Goal: Information Seeking & Learning: Learn about a topic

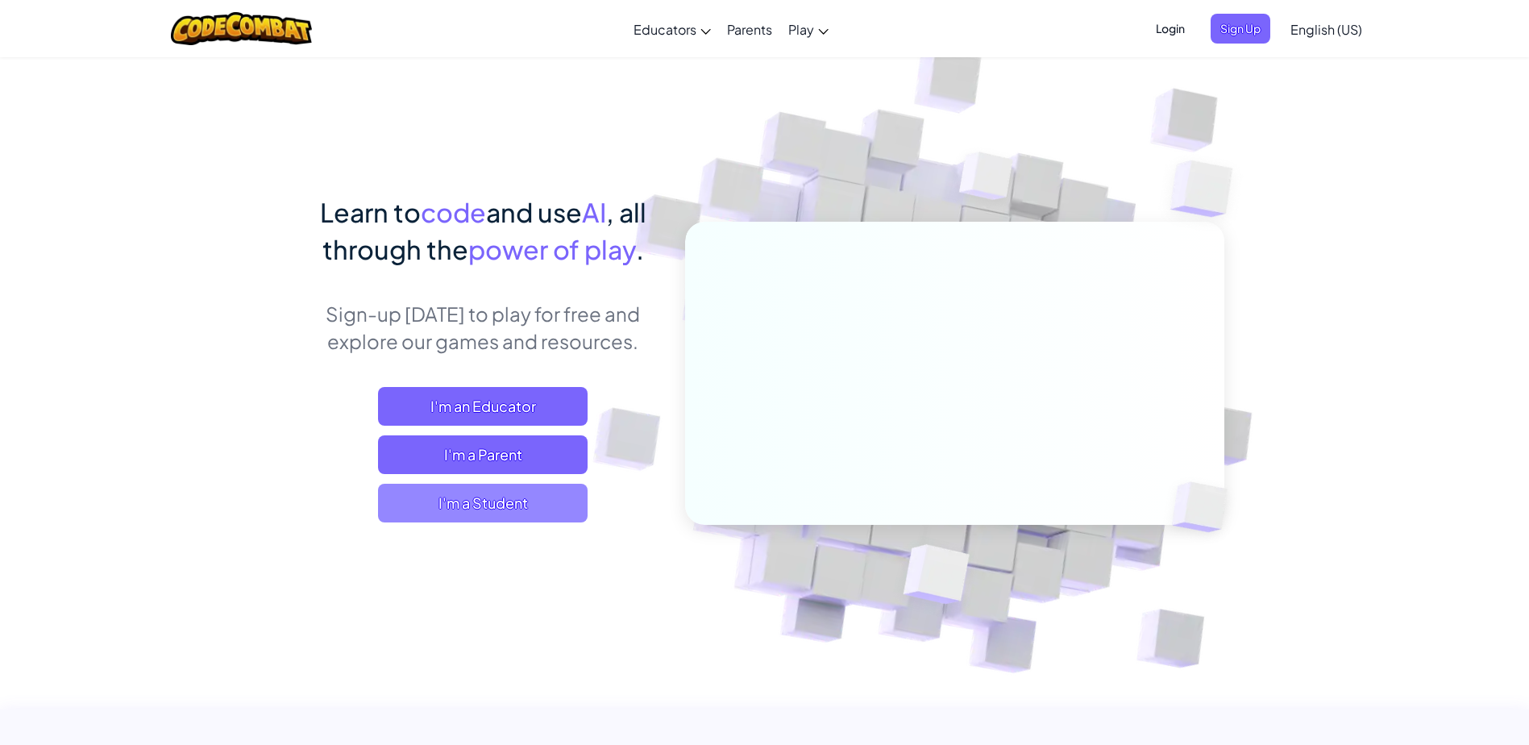
click at [516, 493] on span "I'm a Student" at bounding box center [483, 503] width 210 height 39
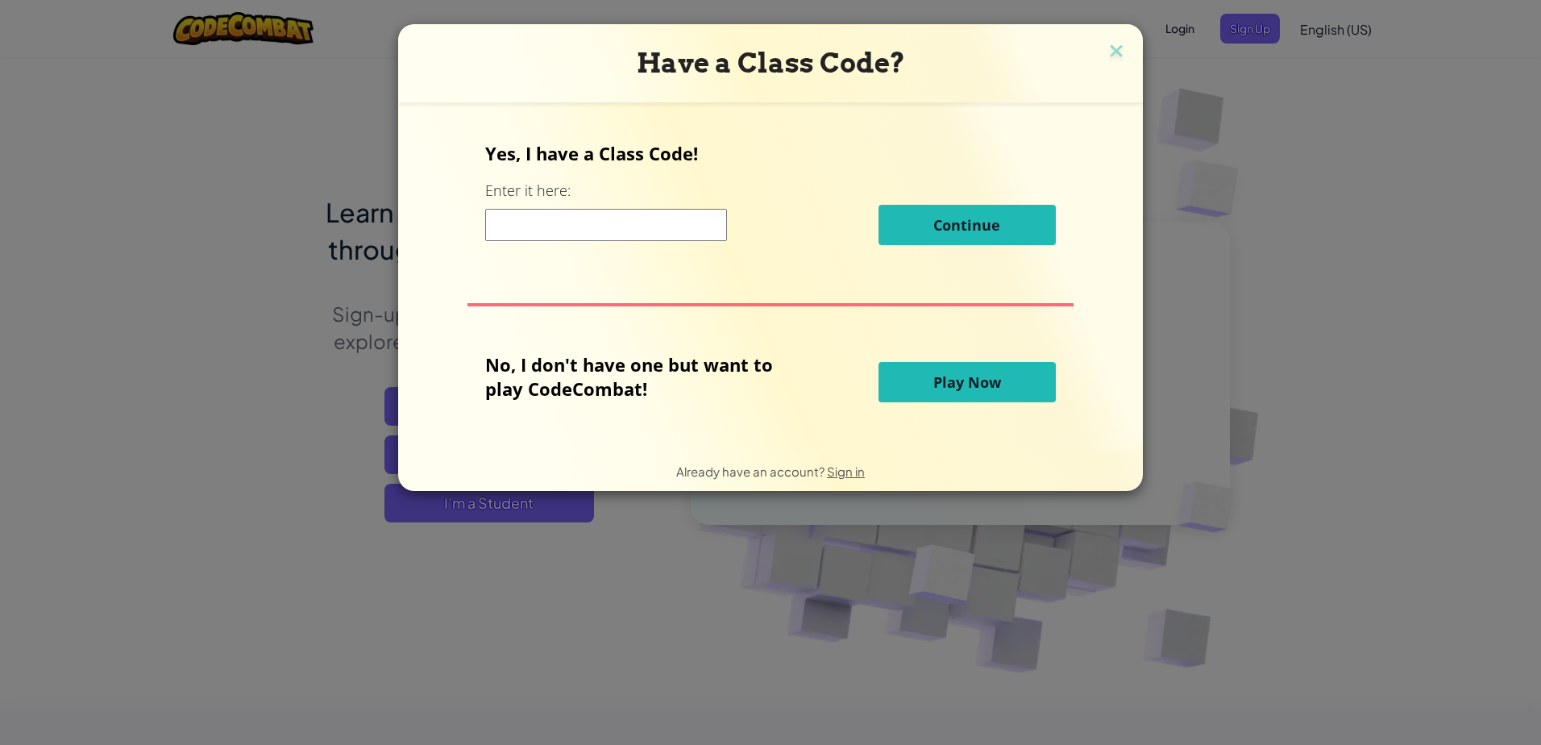
click at [926, 389] on button "Play Now" at bounding box center [967, 382] width 177 height 40
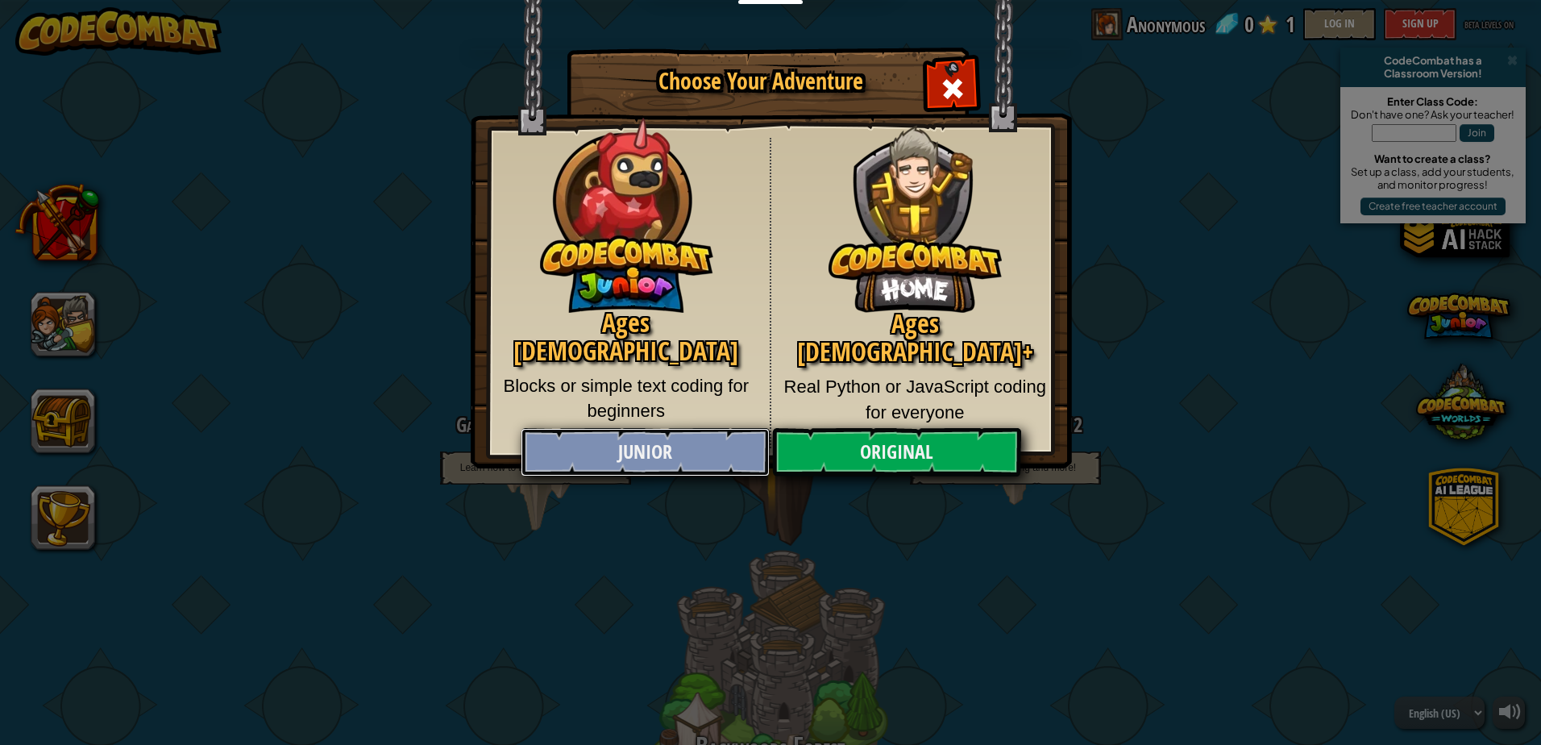
click at [606, 432] on link "Junior" at bounding box center [645, 452] width 248 height 48
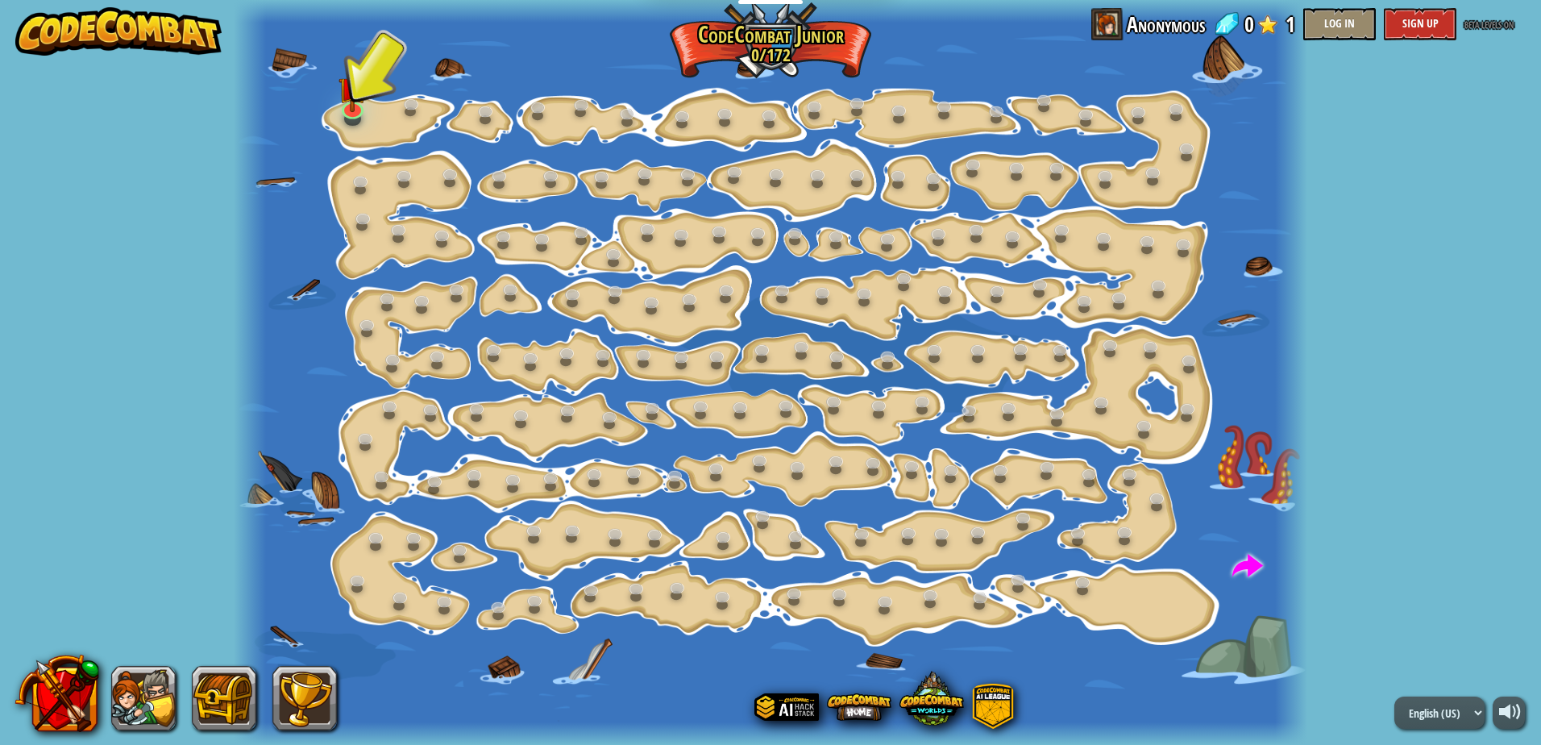
click at [334, 106] on div at bounding box center [771, 372] width 1074 height 745
click at [356, 93] on img at bounding box center [353, 76] width 28 height 64
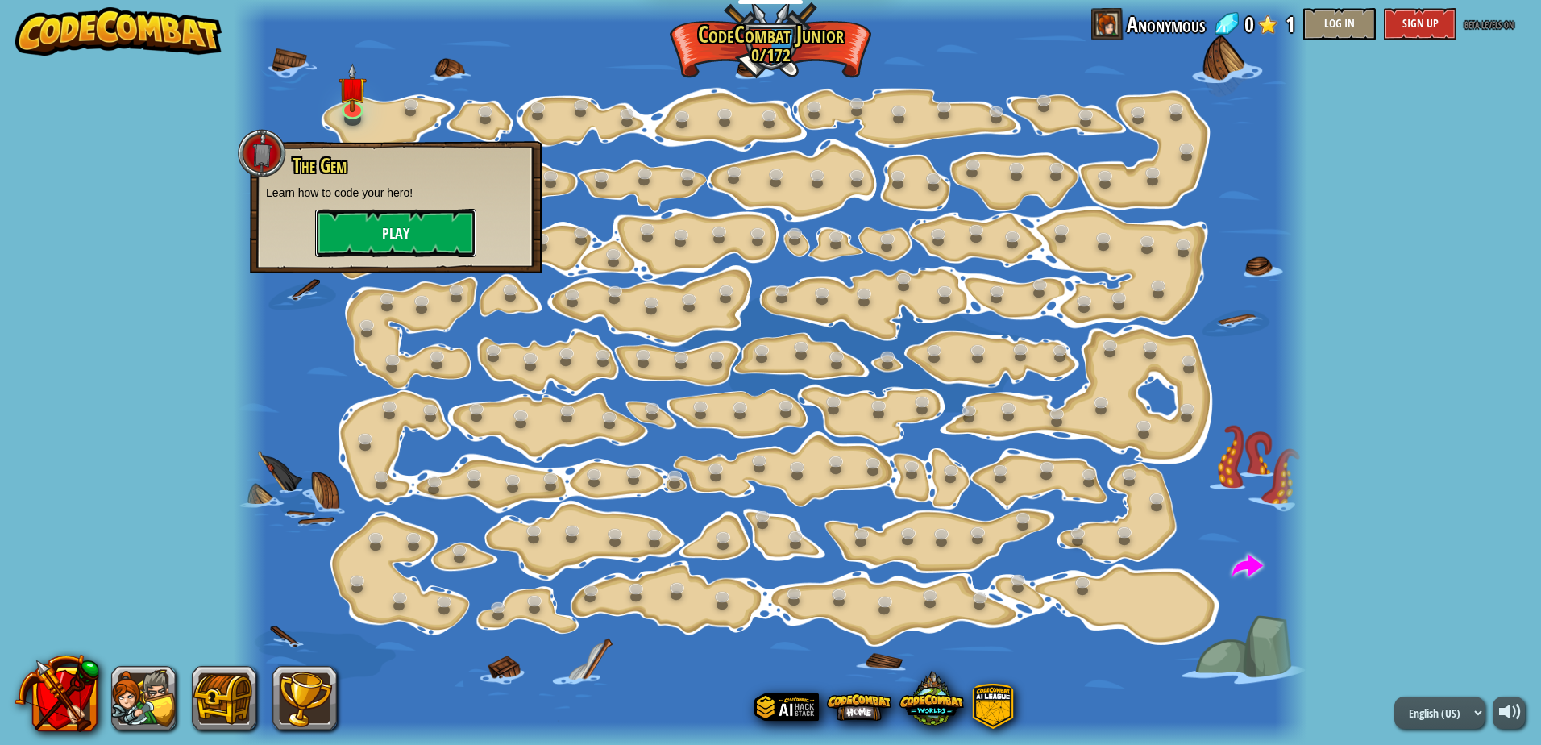
click at [409, 240] on button "Play" at bounding box center [395, 233] width 161 height 48
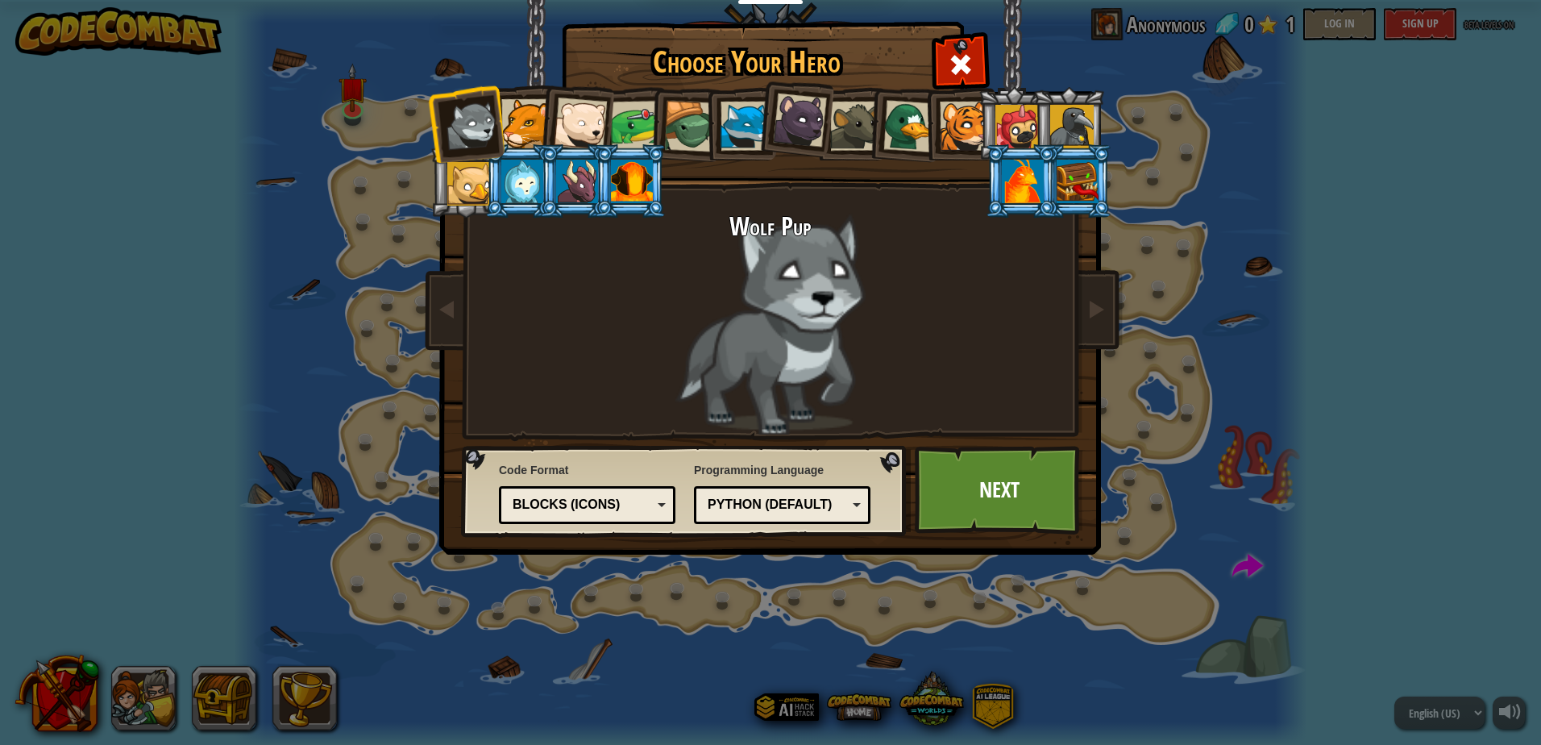
click at [654, 151] on li at bounding box center [630, 180] width 73 height 73
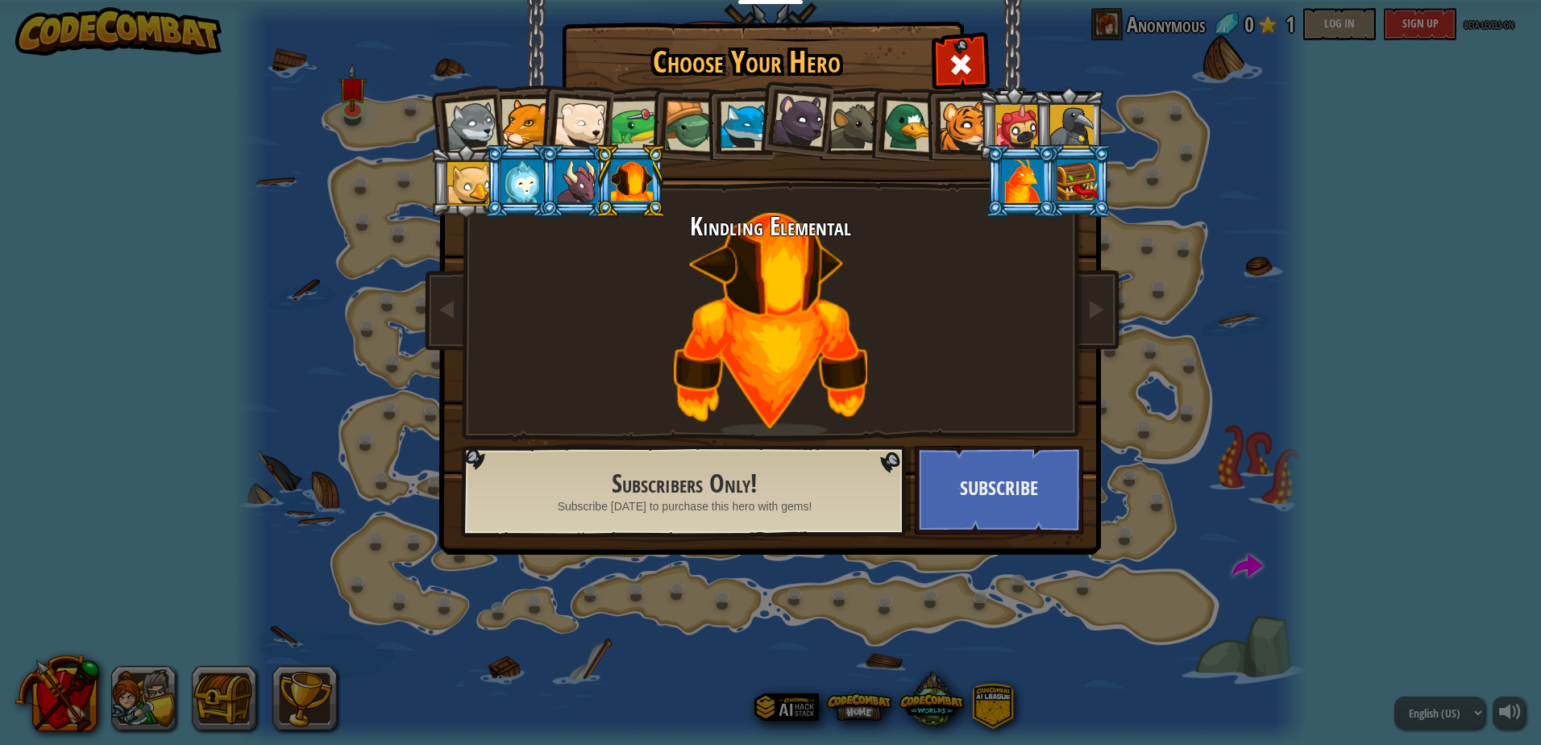
click at [560, 212] on li at bounding box center [575, 180] width 73 height 73
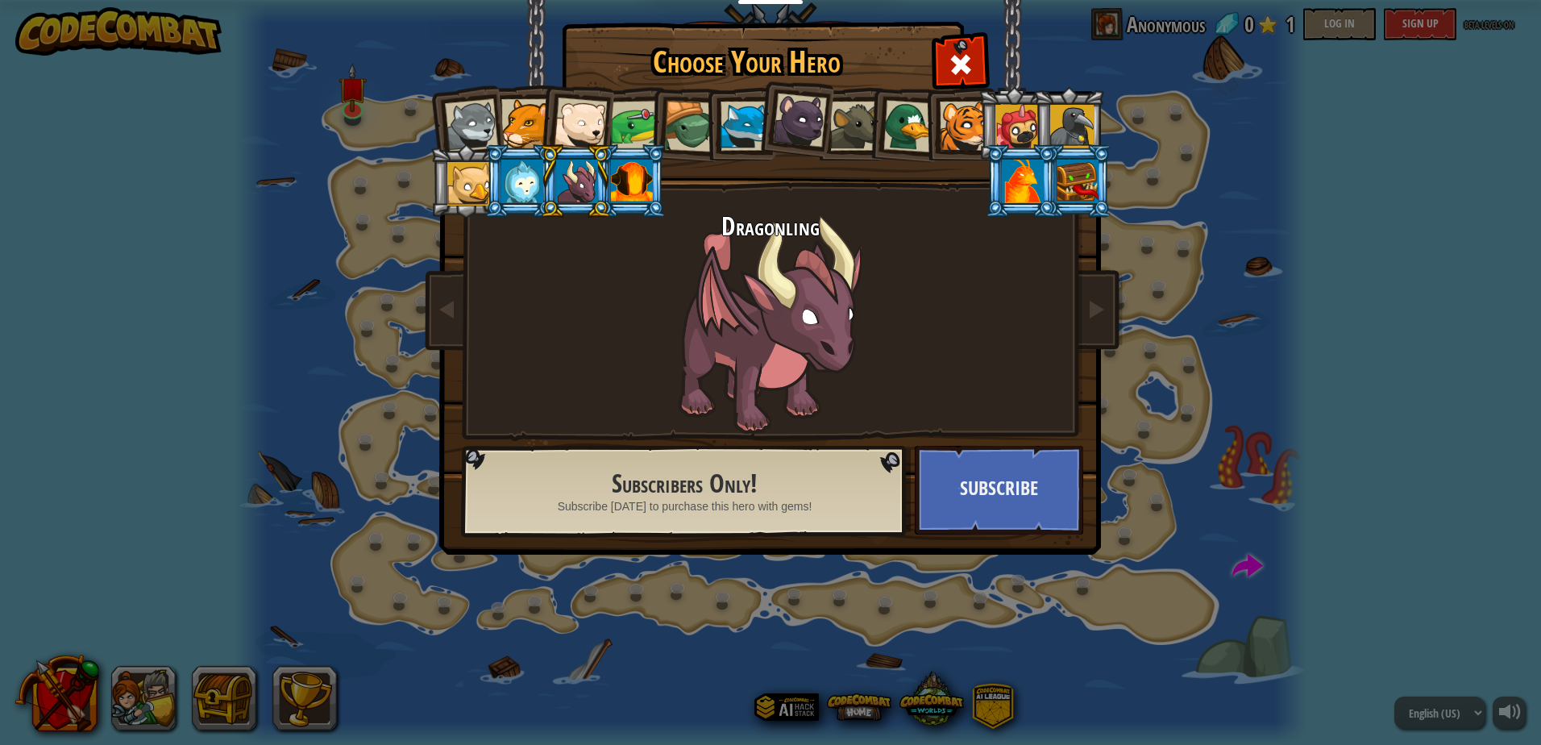
click at [538, 168] on div at bounding box center [522, 182] width 42 height 44
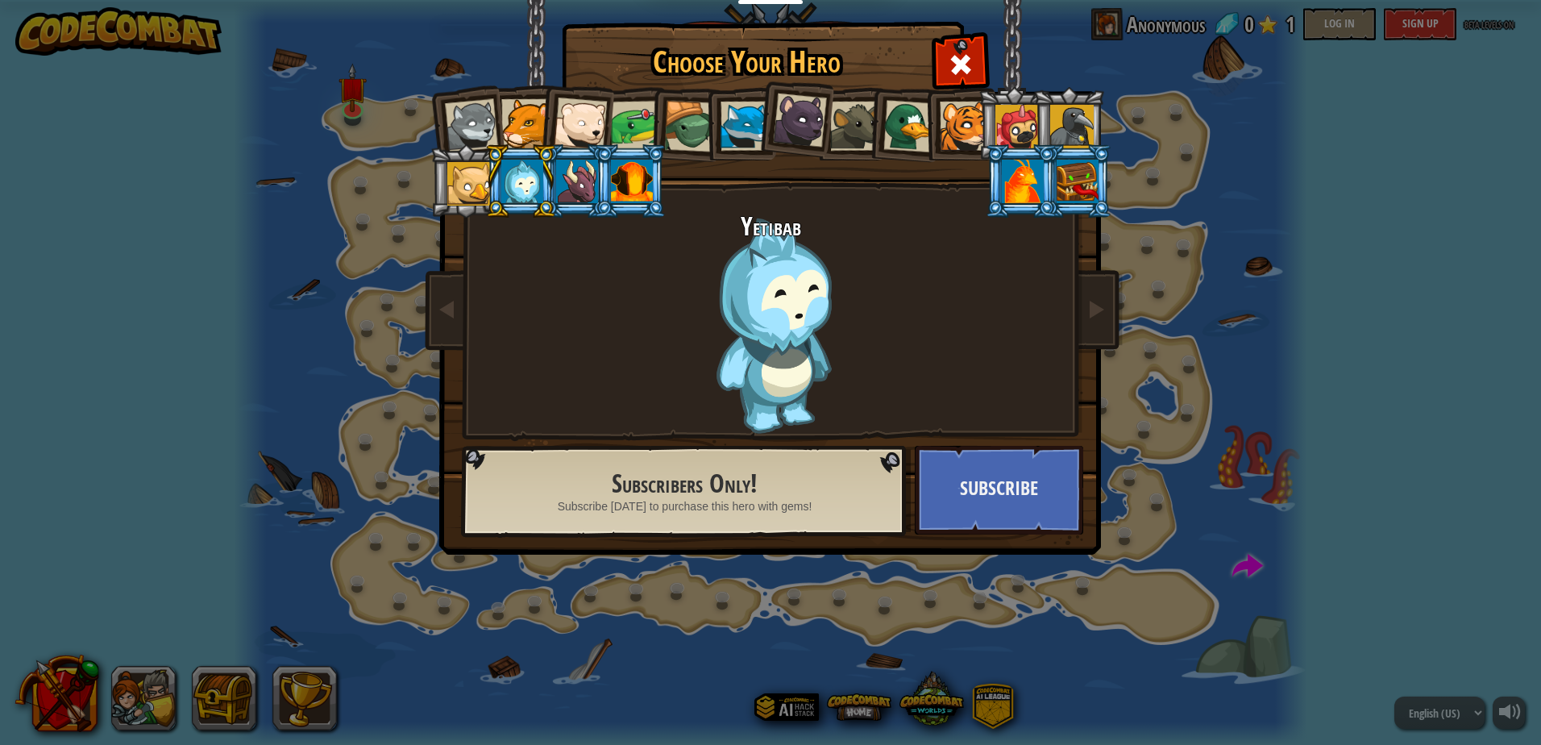
click at [570, 97] on li at bounding box center [575, 120] width 79 height 79
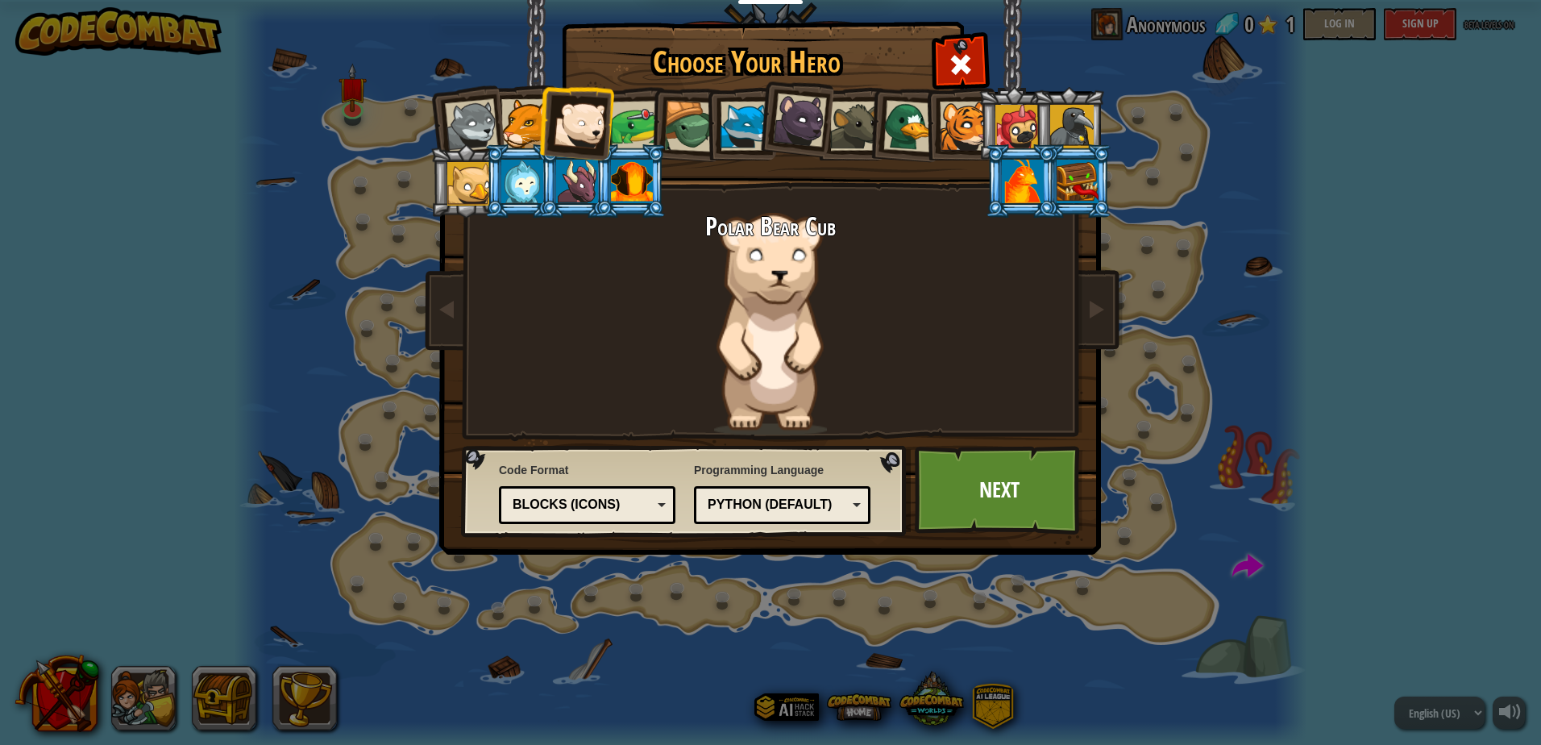
click at [655, 102] on li at bounding box center [685, 123] width 77 height 77
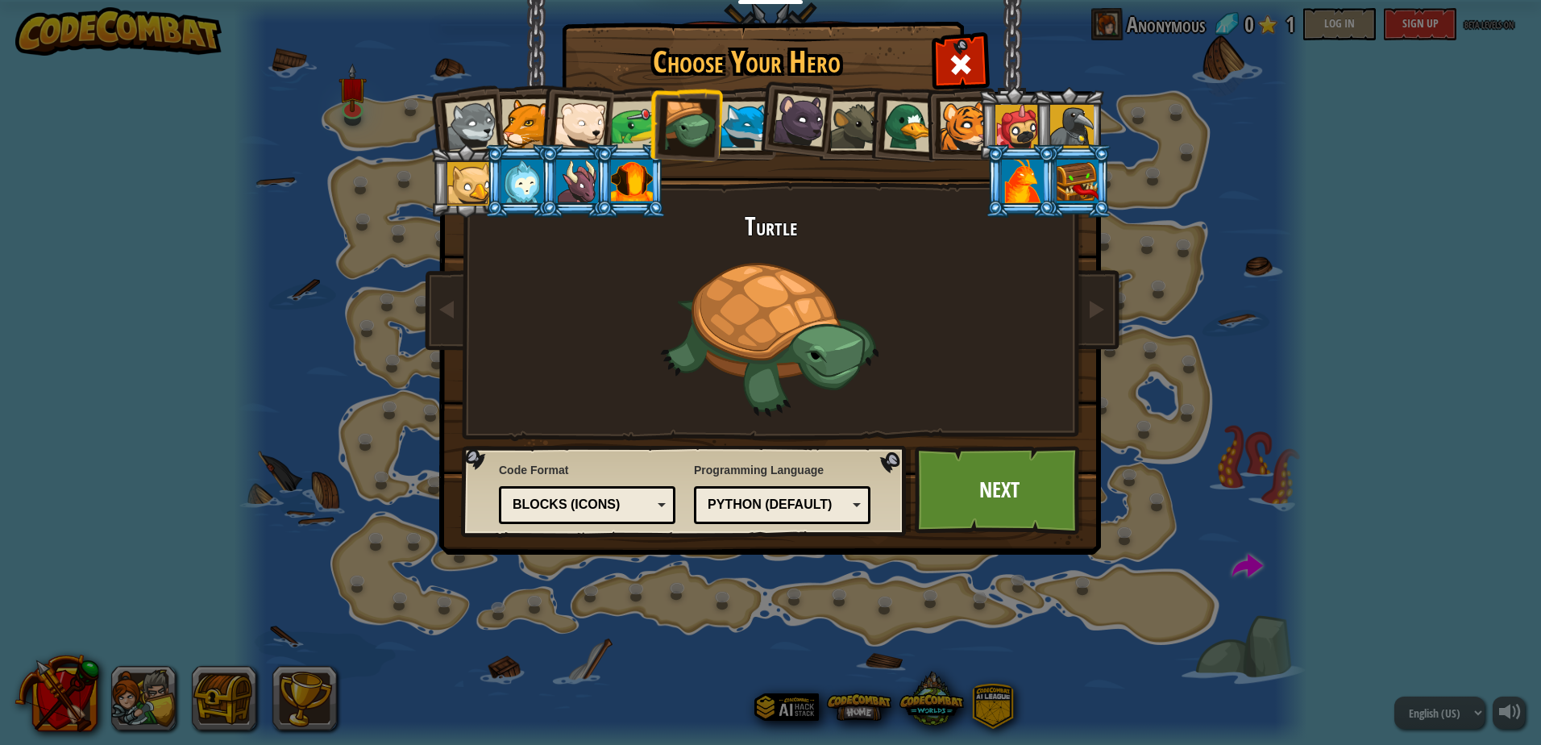
click at [719, 102] on li at bounding box center [685, 123] width 77 height 77
click at [783, 115] on div at bounding box center [800, 120] width 54 height 54
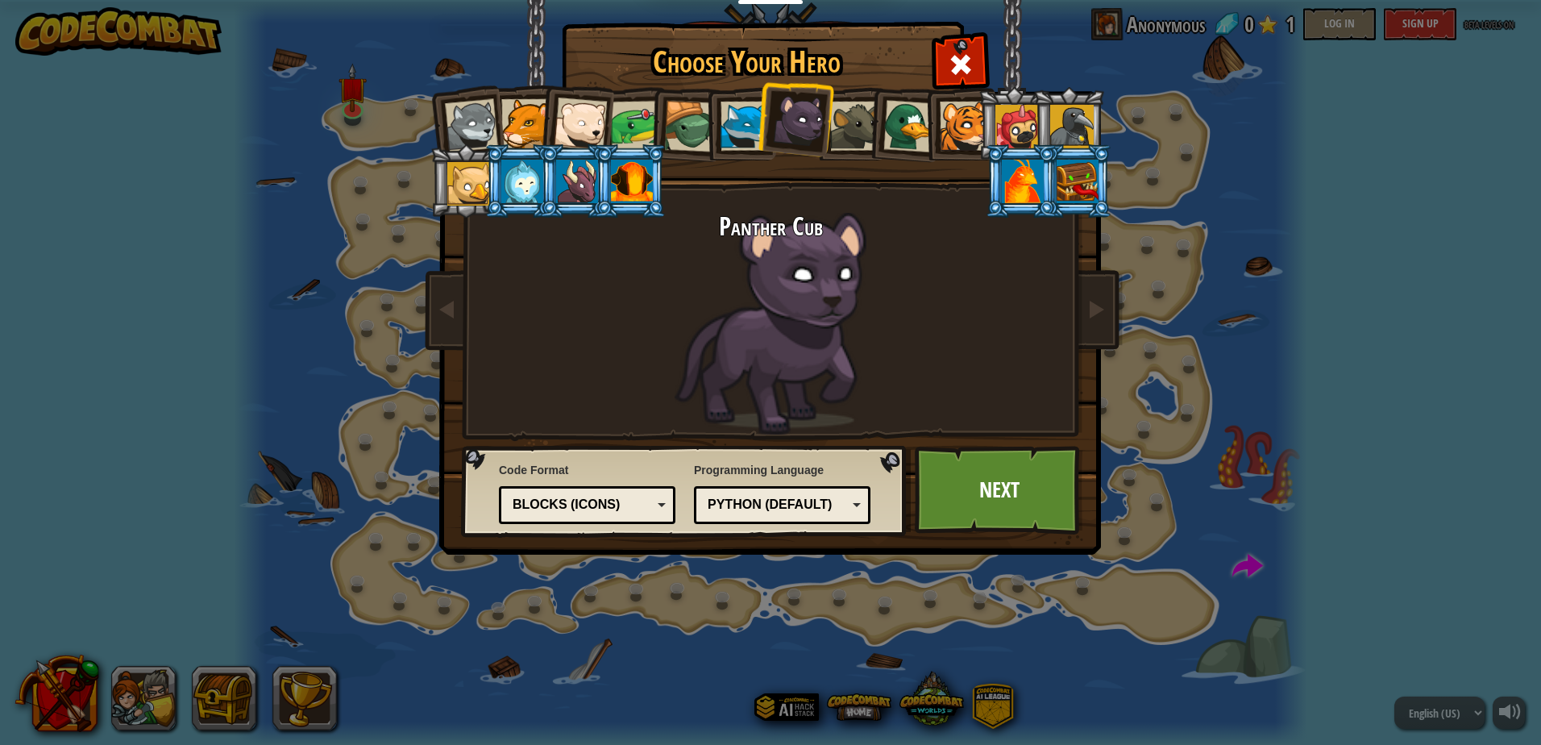
click at [1002, 123] on div at bounding box center [1017, 127] width 44 height 44
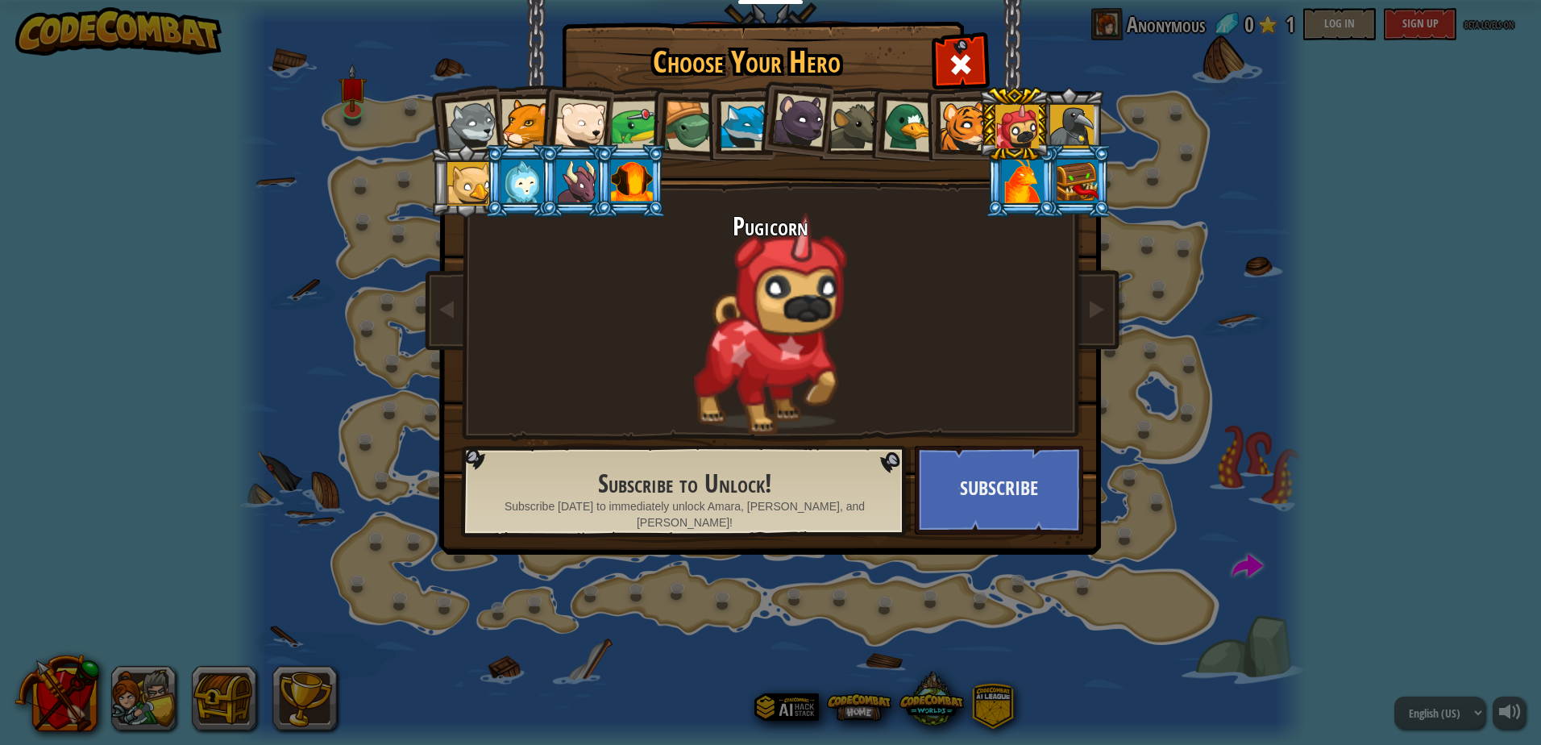
click at [1025, 176] on div at bounding box center [1023, 182] width 42 height 44
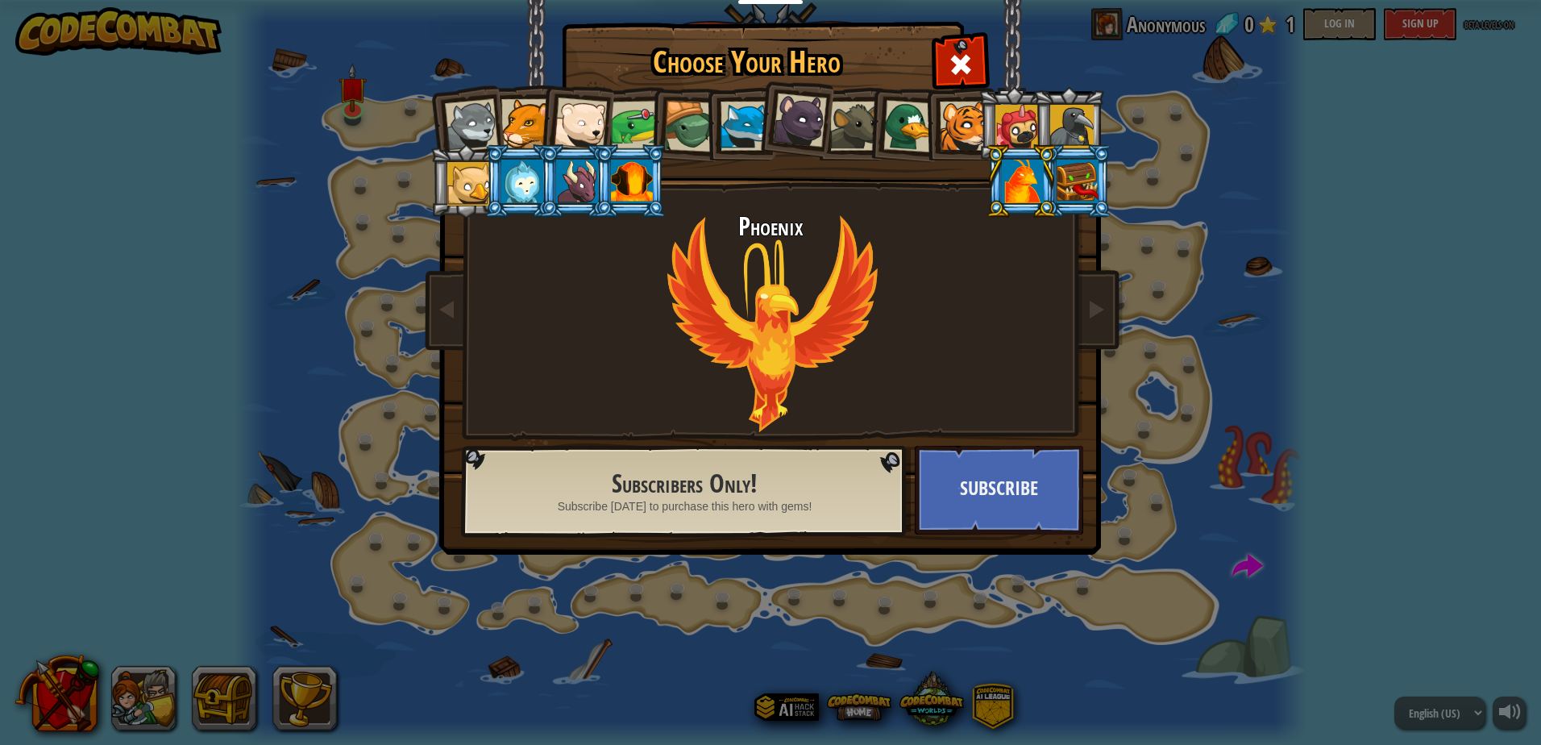
click at [1080, 128] on div at bounding box center [1072, 127] width 44 height 44
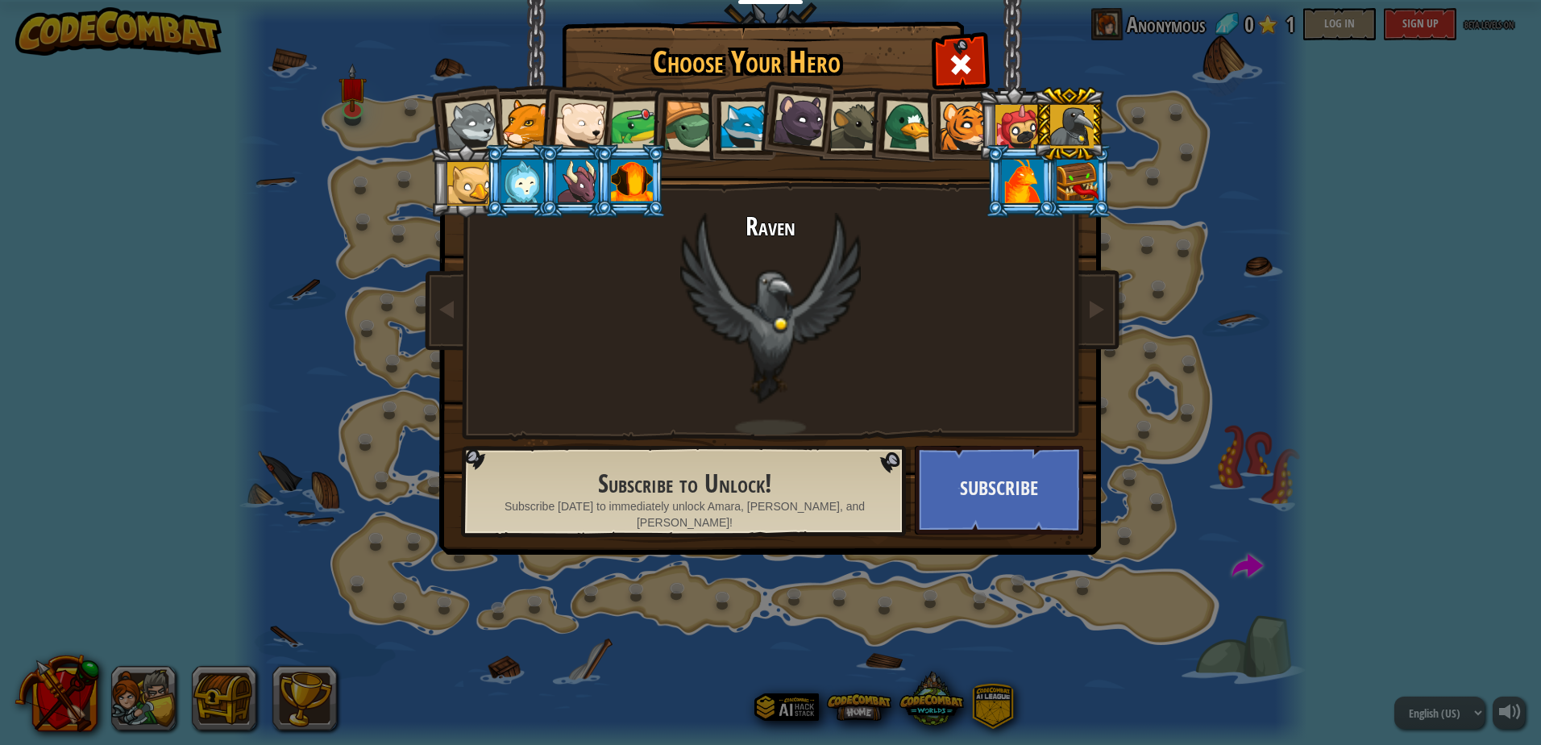
click at [1015, 139] on div at bounding box center [1017, 127] width 44 height 44
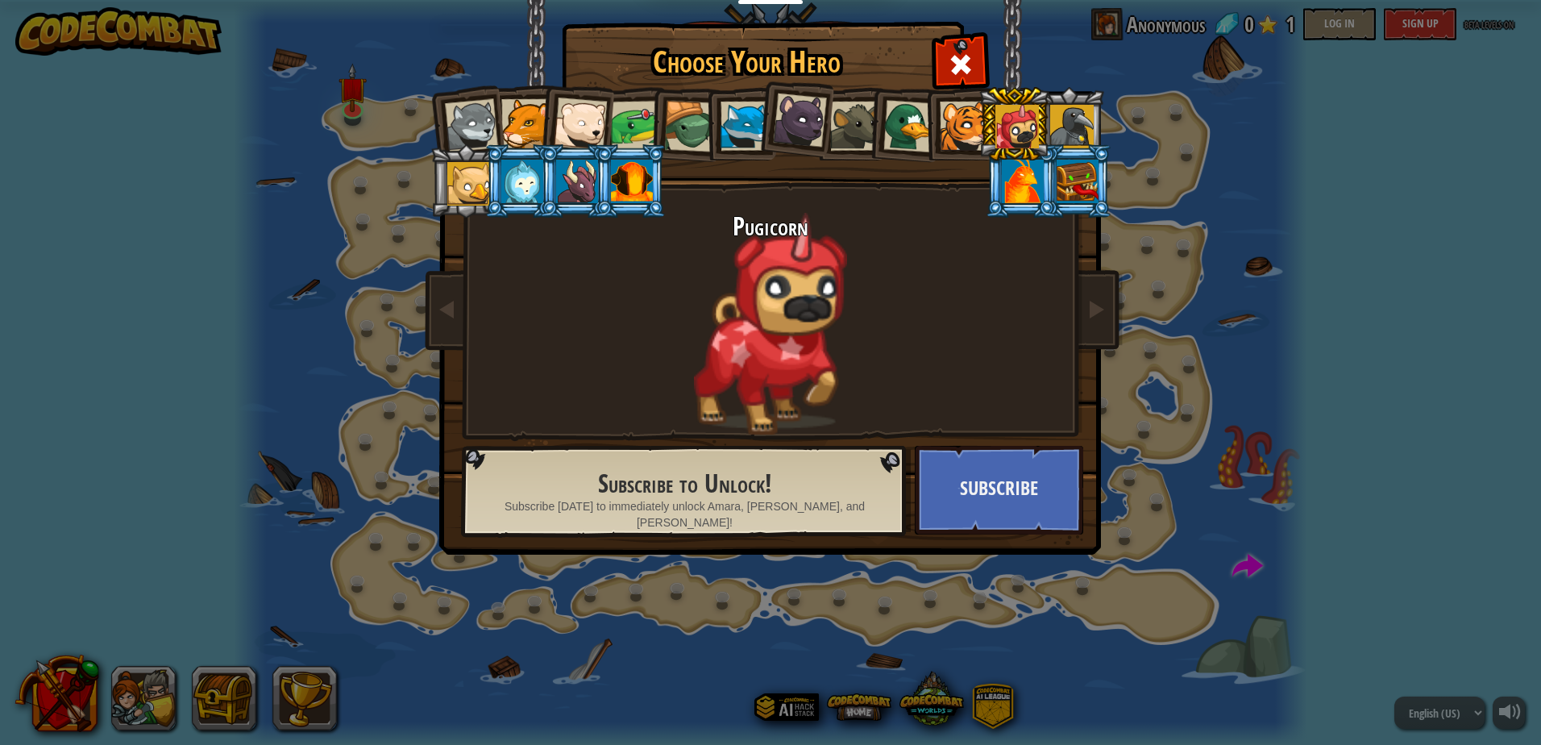
click at [945, 132] on div at bounding box center [964, 126] width 49 height 49
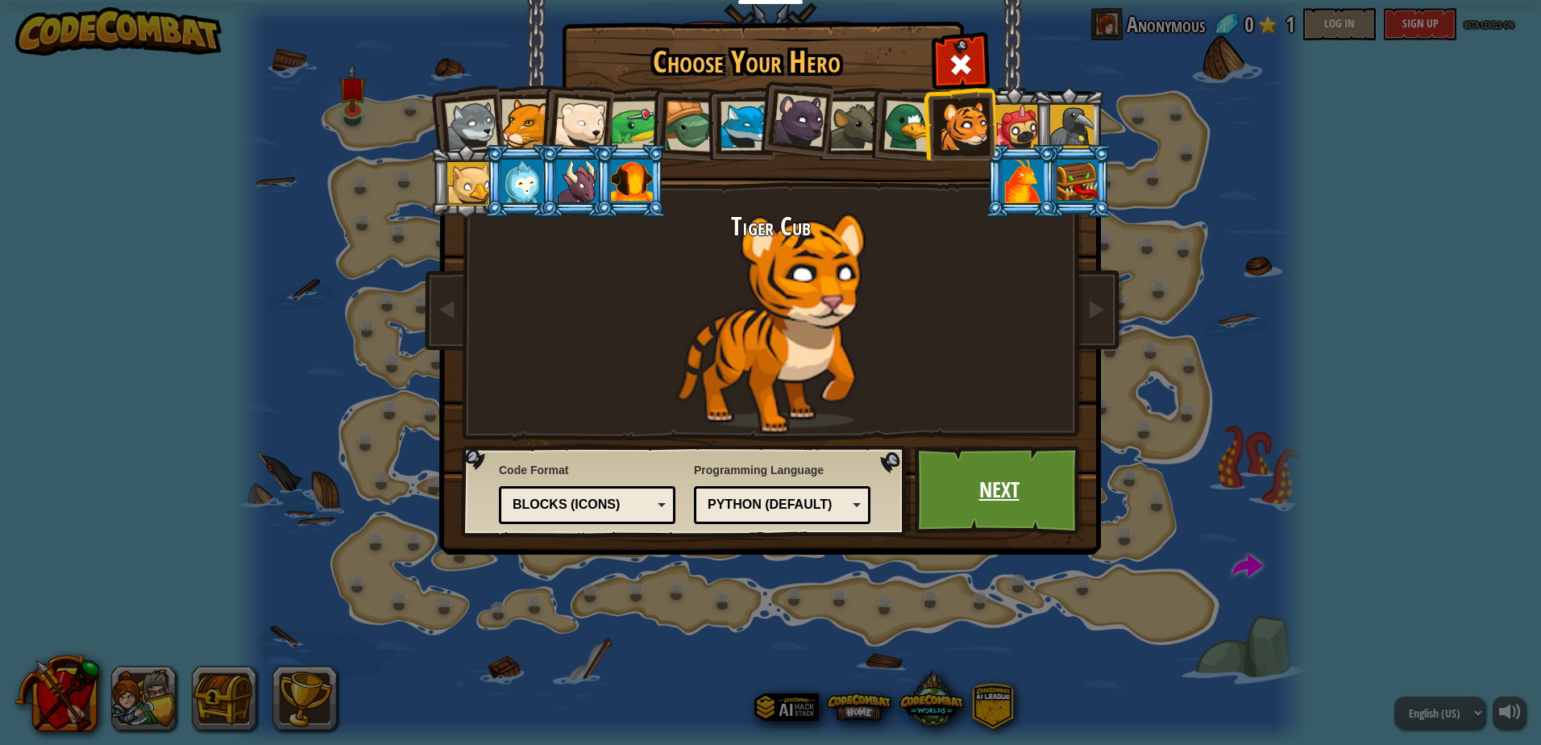
click at [991, 530] on link "Next" at bounding box center [999, 490] width 168 height 89
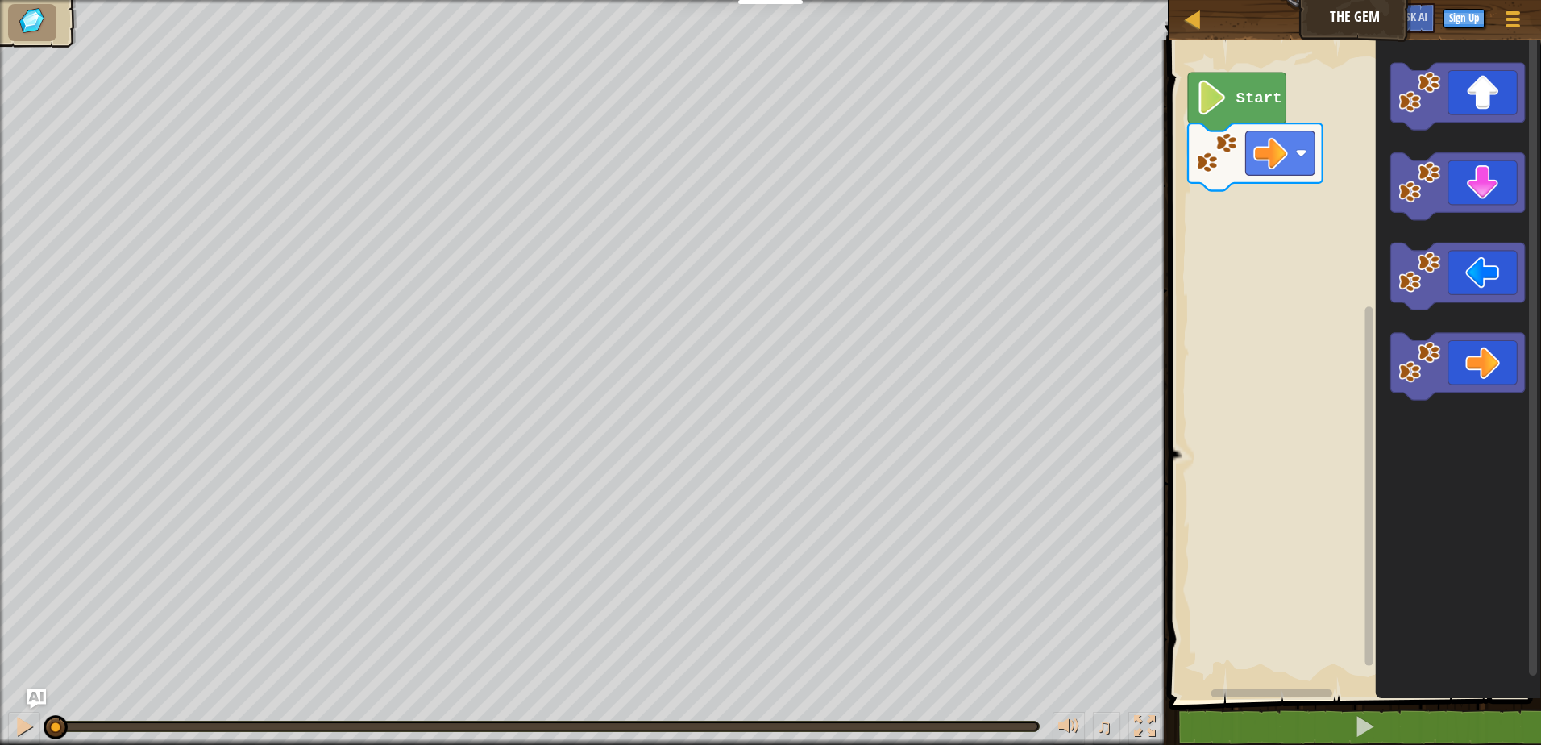
click at [1237, 108] on icon "Blockly Workspace" at bounding box center [1237, 102] width 98 height 59
click at [1236, 110] on icon "Blockly Workspace" at bounding box center [1237, 102] width 98 height 59
click at [1224, 119] on icon "Blockly Workspace" at bounding box center [1237, 102] width 98 height 59
click at [28, 730] on div at bounding box center [24, 726] width 21 height 21
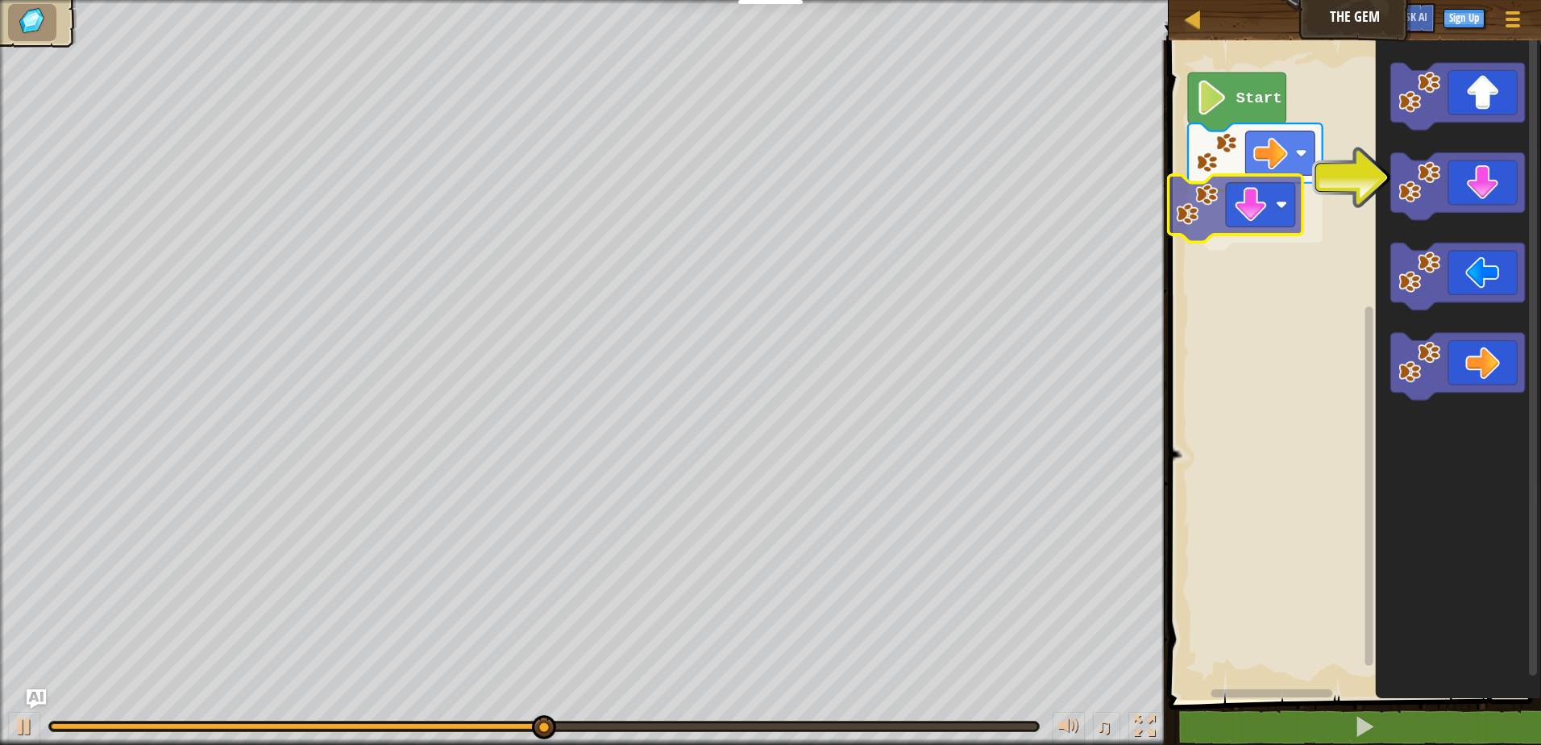
click at [1233, 231] on div "Start" at bounding box center [1352, 365] width 377 height 667
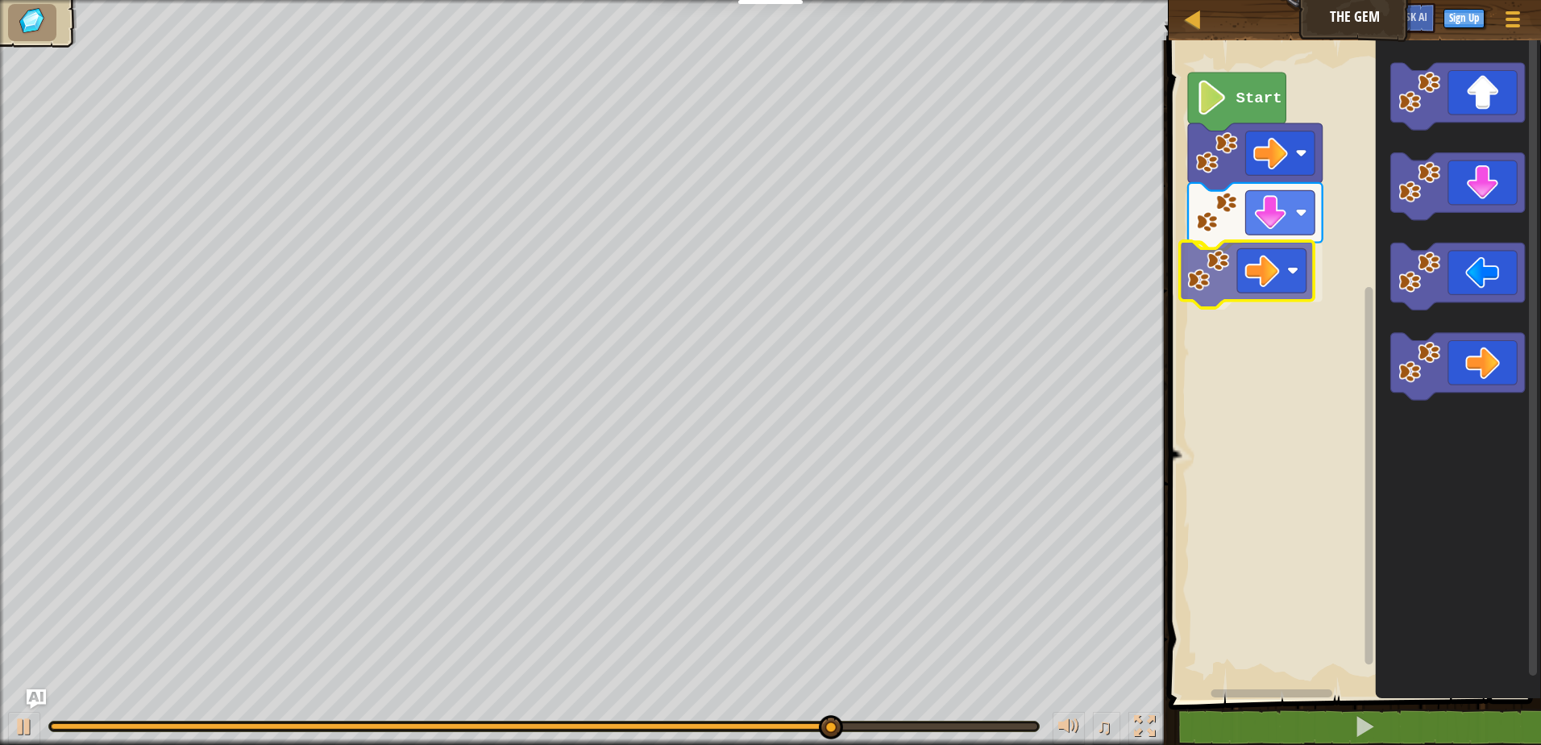
click at [1253, 253] on div "Start" at bounding box center [1352, 365] width 377 height 667
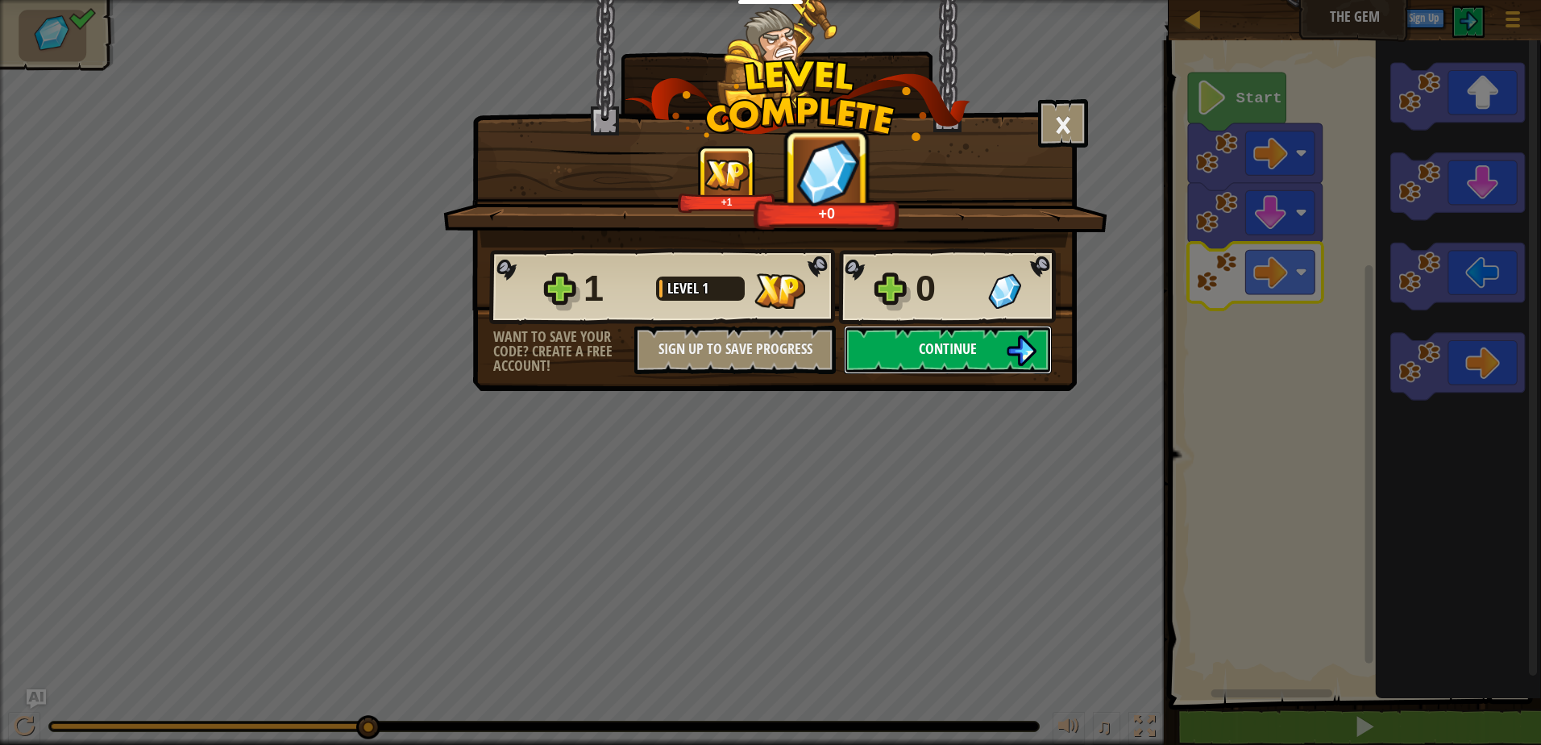
click at [949, 337] on button "Continue" at bounding box center [948, 350] width 208 height 48
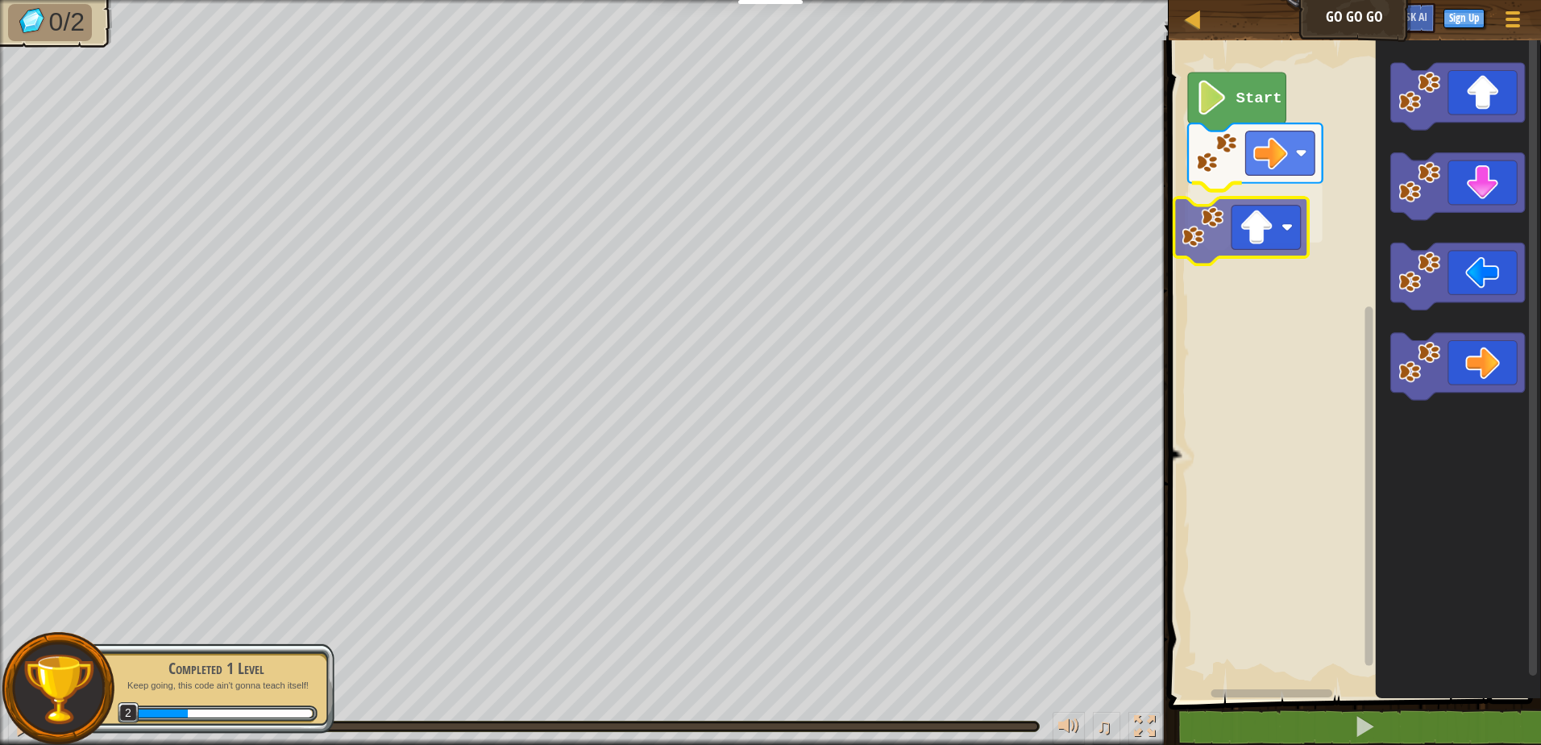
click at [1253, 239] on div "Start" at bounding box center [1352, 365] width 377 height 667
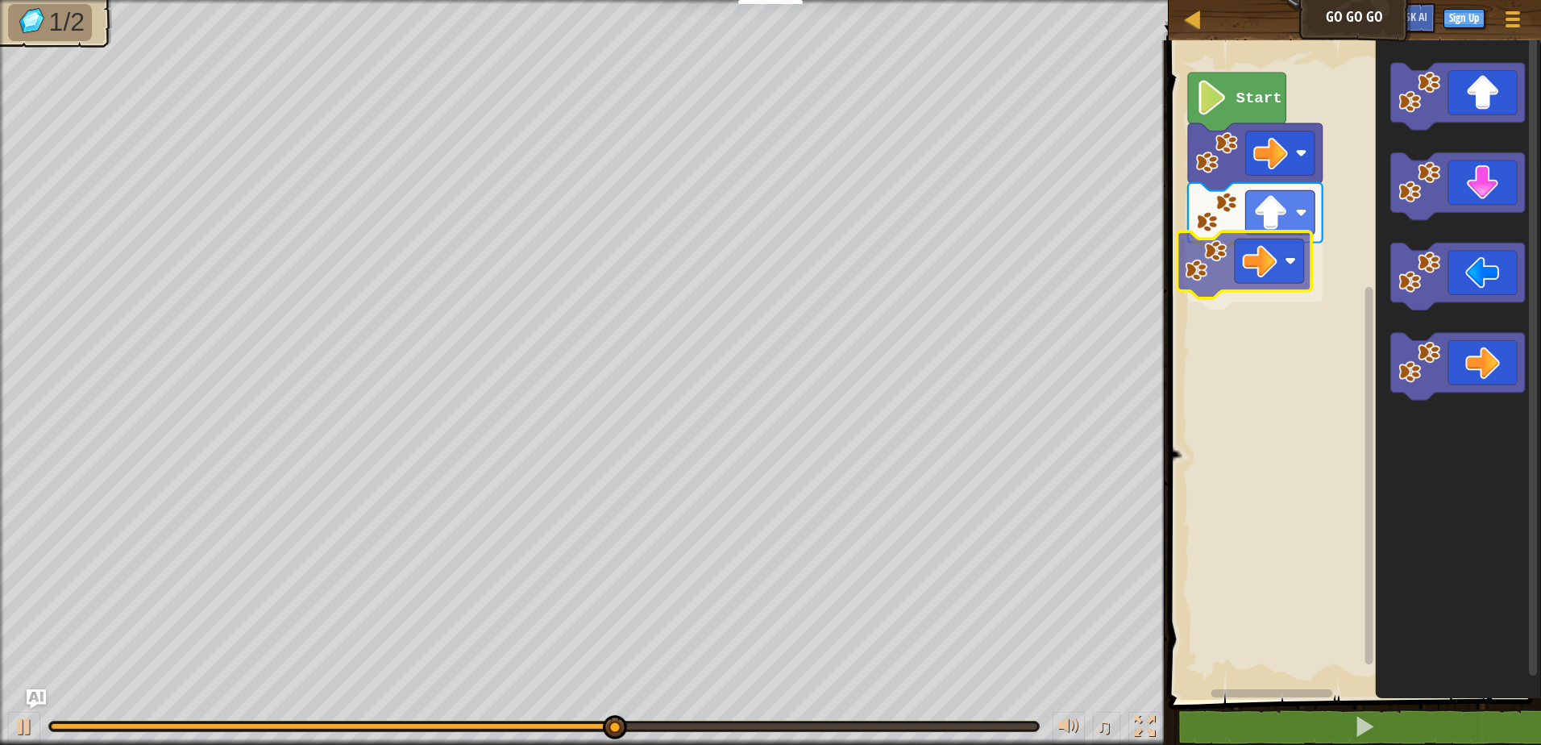
click at [1243, 260] on div "Start" at bounding box center [1352, 365] width 377 height 667
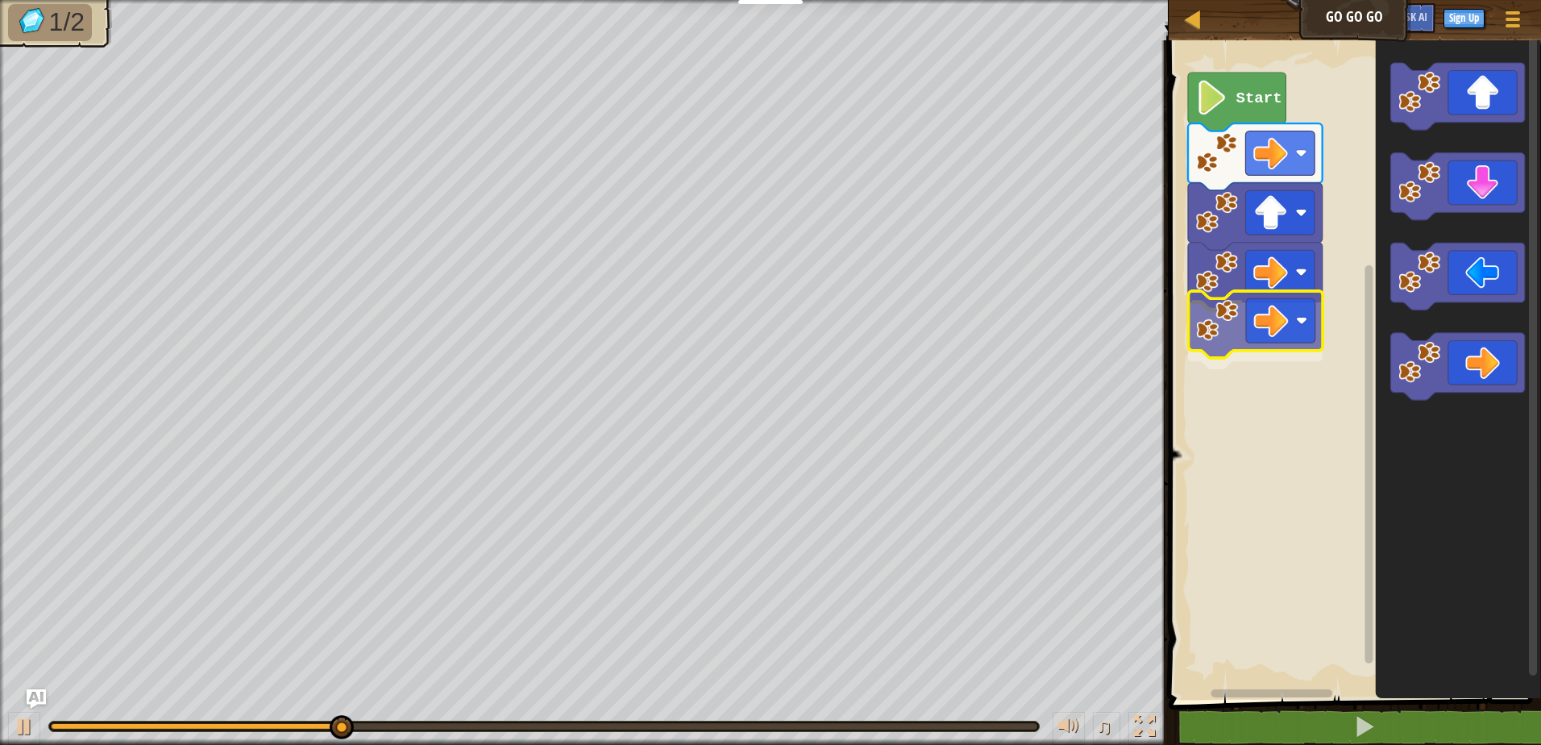
click at [1300, 345] on div "Start" at bounding box center [1352, 365] width 377 height 667
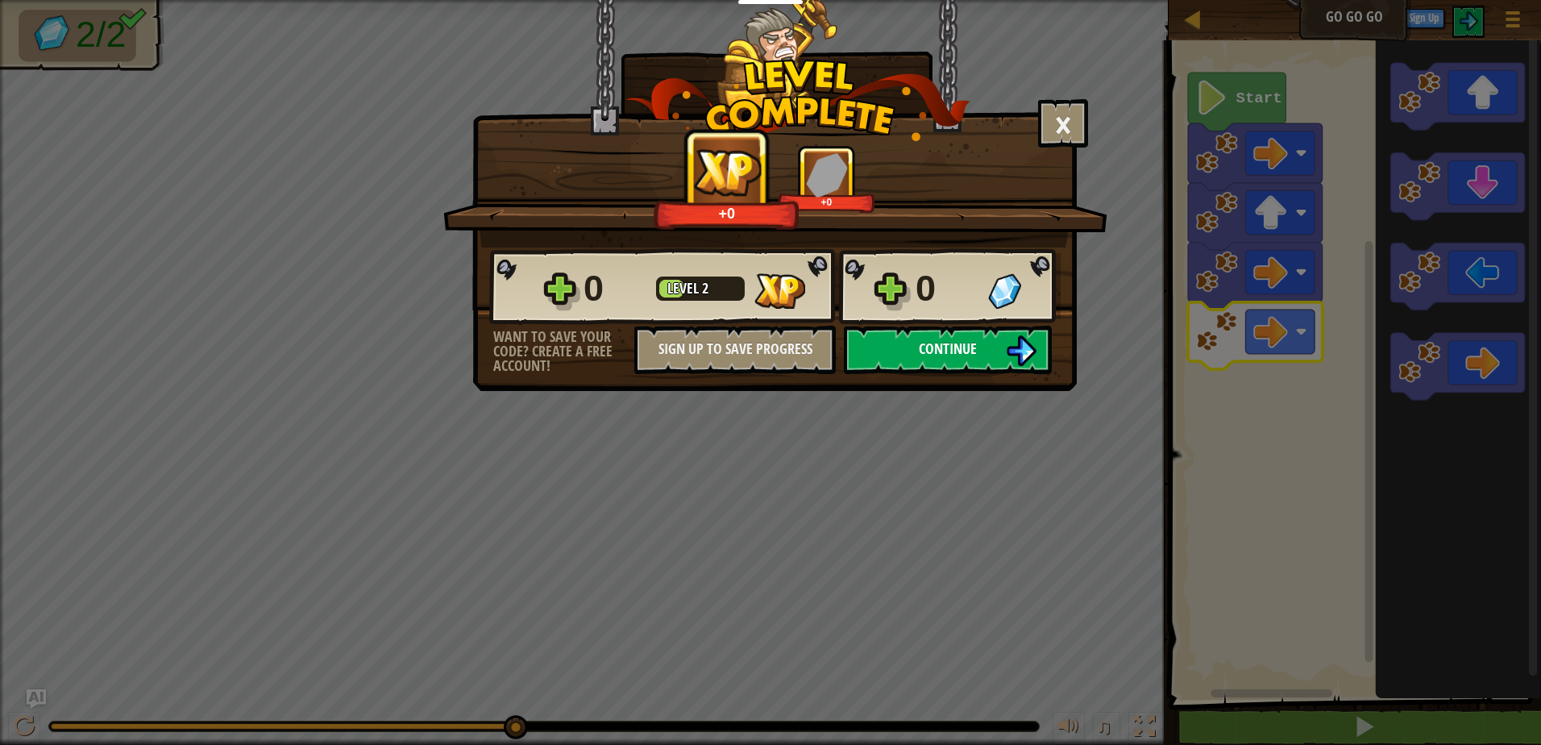
click at [982, 343] on button "Continue" at bounding box center [948, 350] width 208 height 48
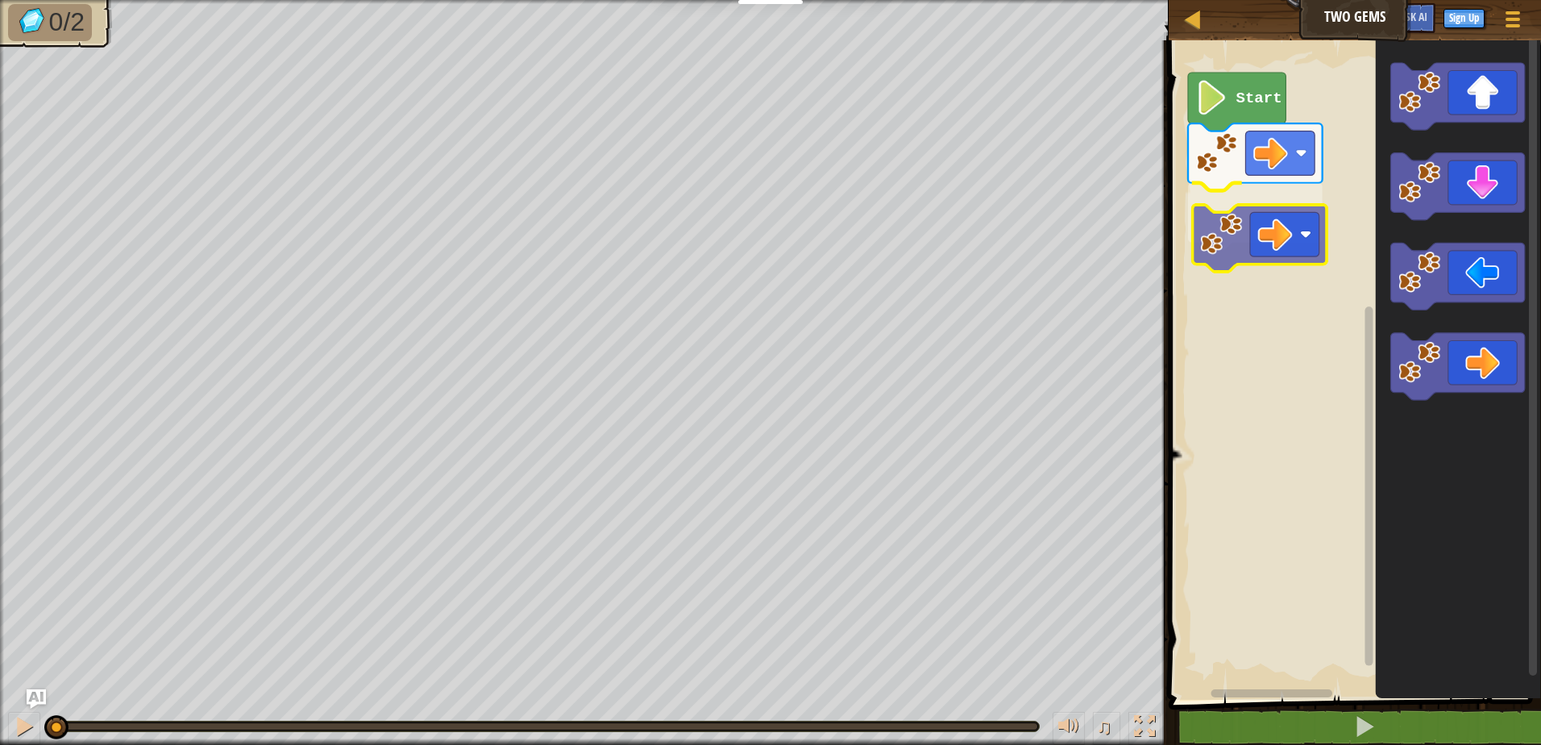
click at [1245, 243] on div "Start" at bounding box center [1352, 365] width 377 height 667
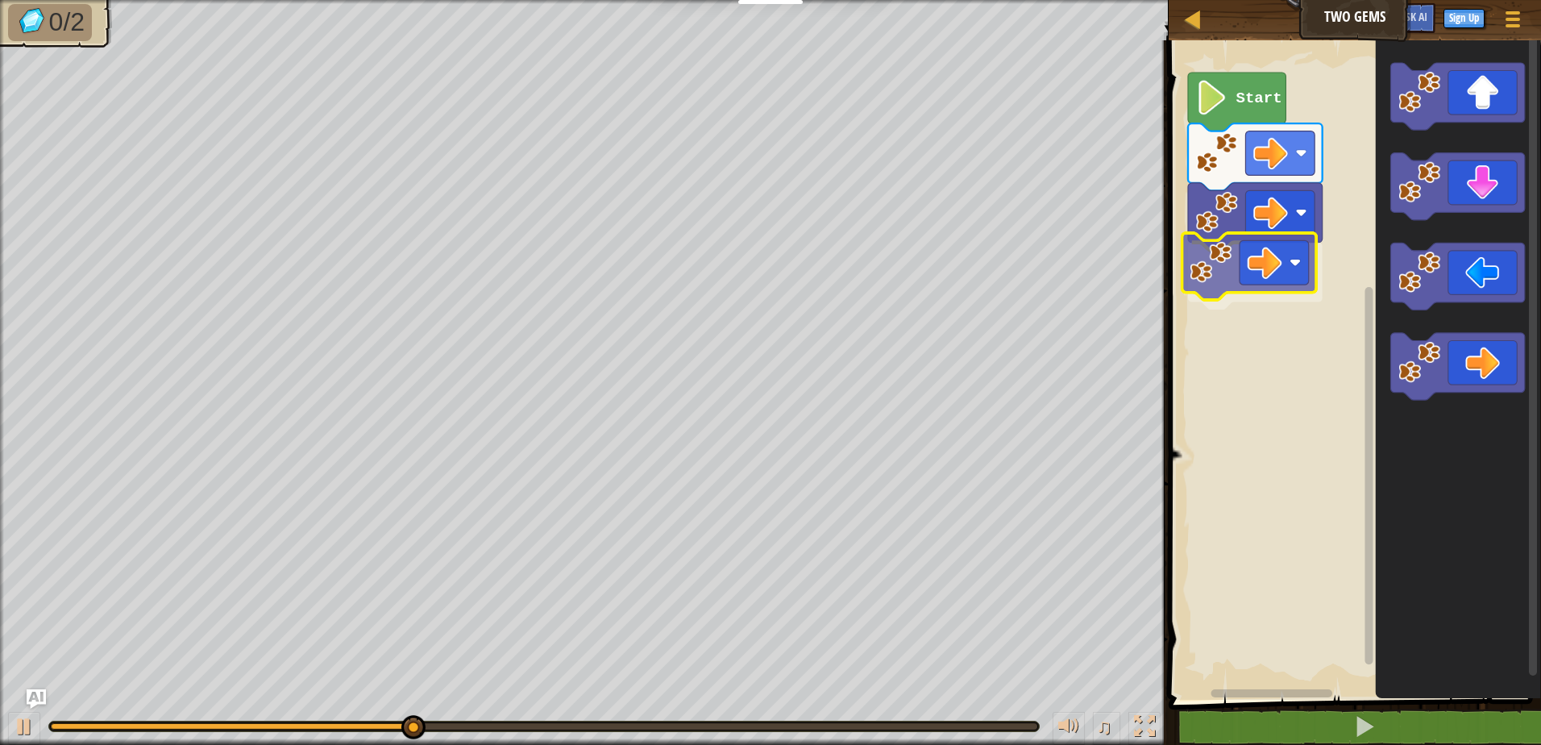
click at [1248, 267] on div "Start" at bounding box center [1352, 365] width 377 height 667
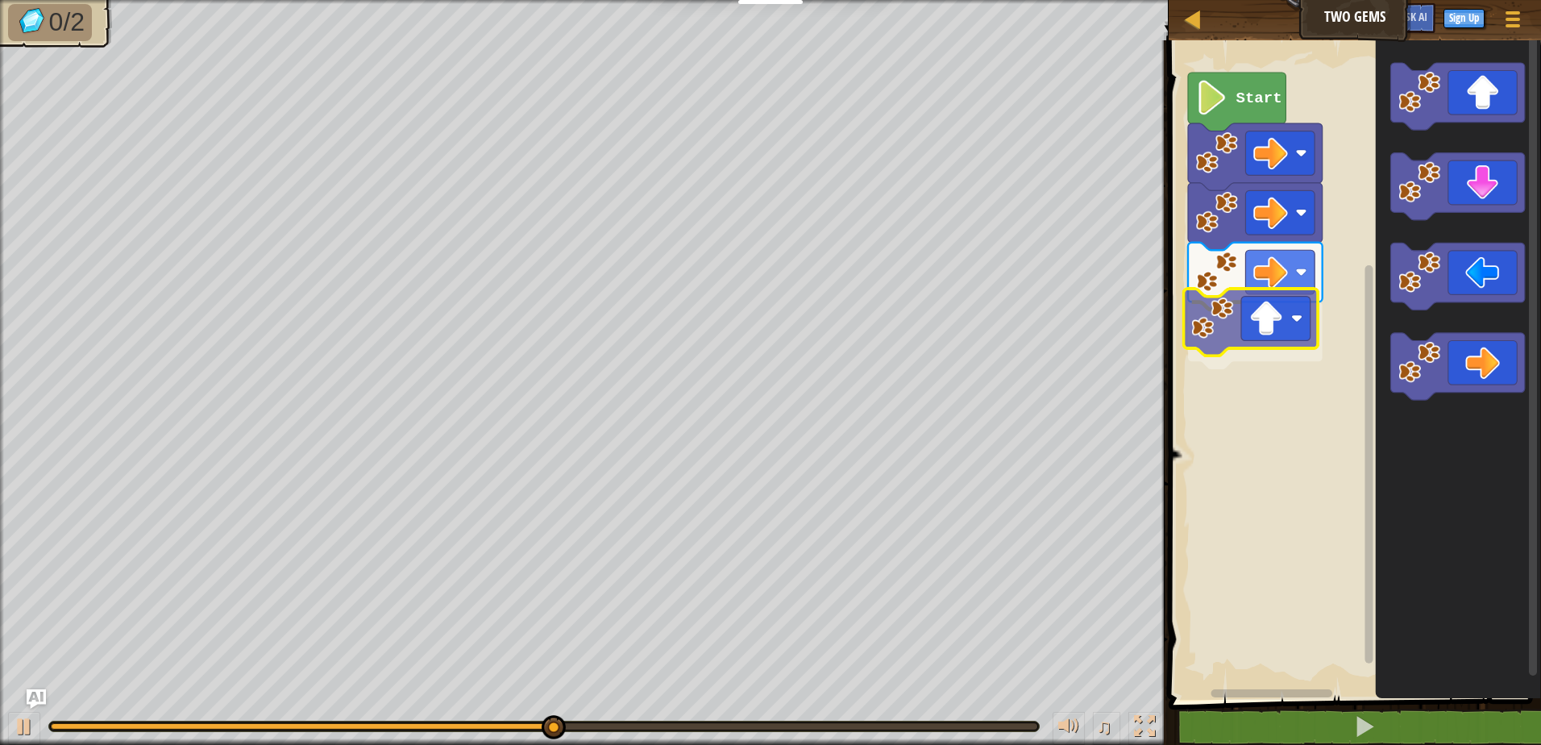
click at [1288, 305] on div "Start" at bounding box center [1352, 365] width 377 height 667
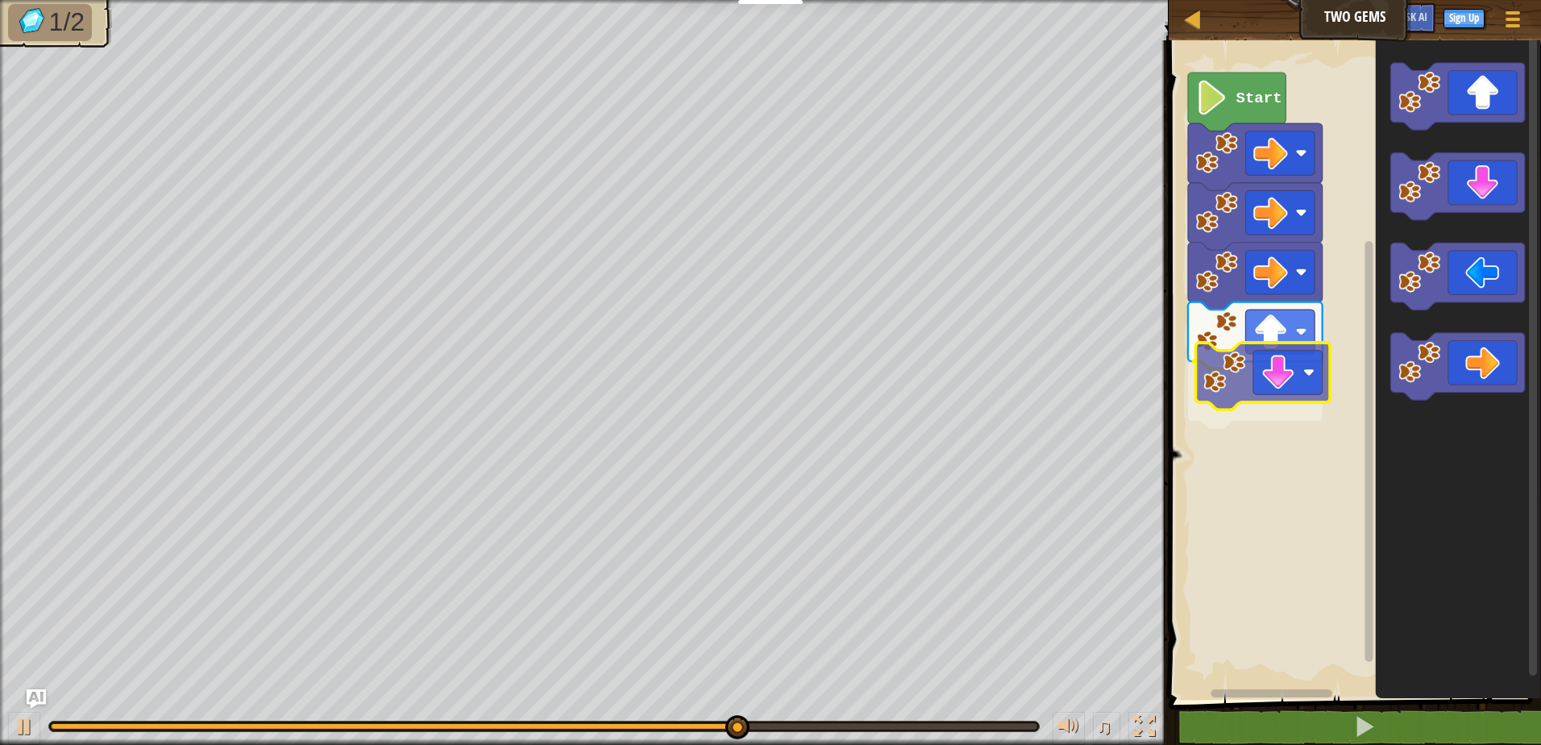
click at [1293, 370] on div "Start" at bounding box center [1352, 365] width 377 height 667
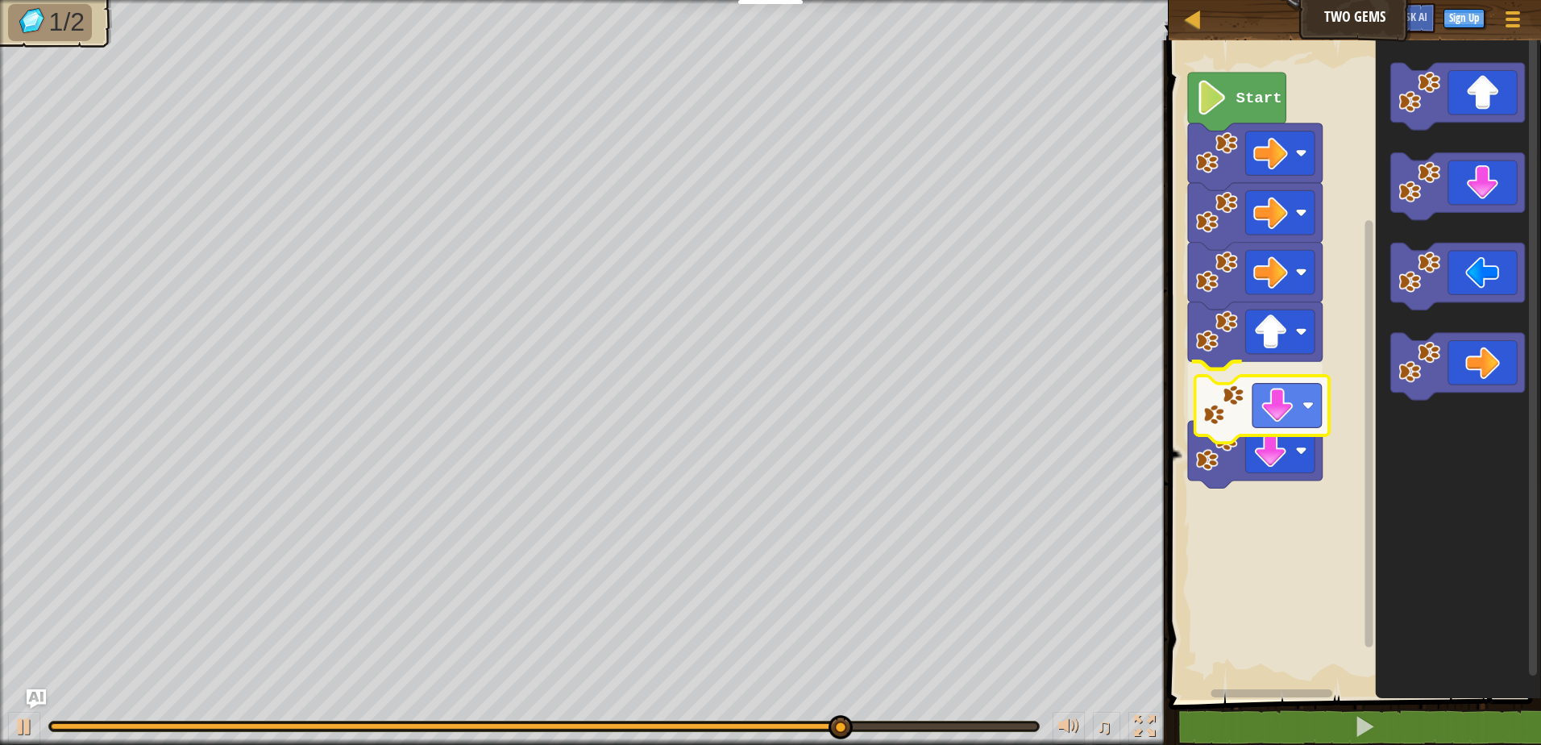
click at [1326, 455] on div "Start" at bounding box center [1352, 365] width 377 height 667
